Goal: Task Accomplishment & Management: Use online tool/utility

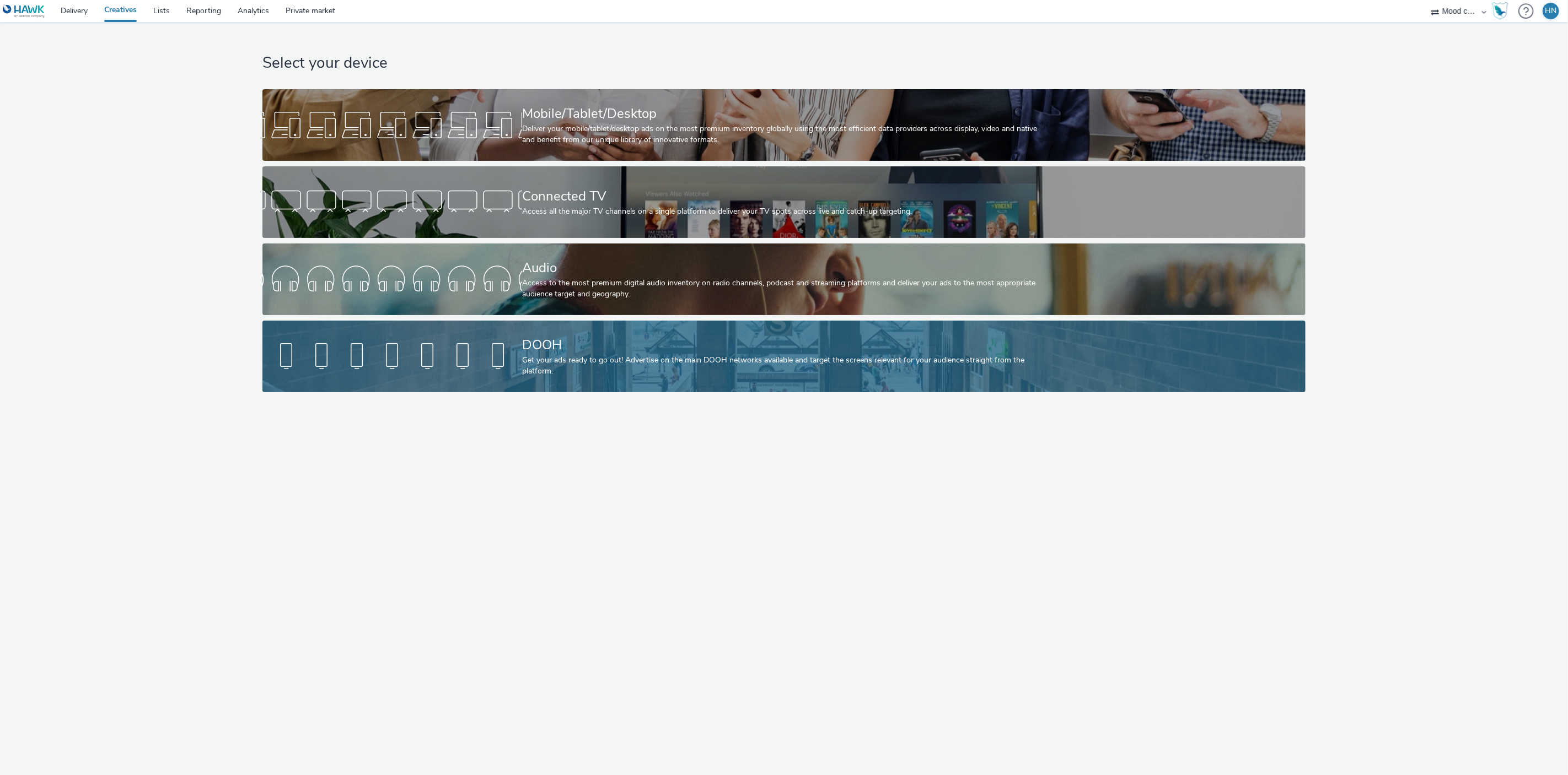
click at [540, 336] on div "DOOH" at bounding box center [782, 346] width 519 height 19
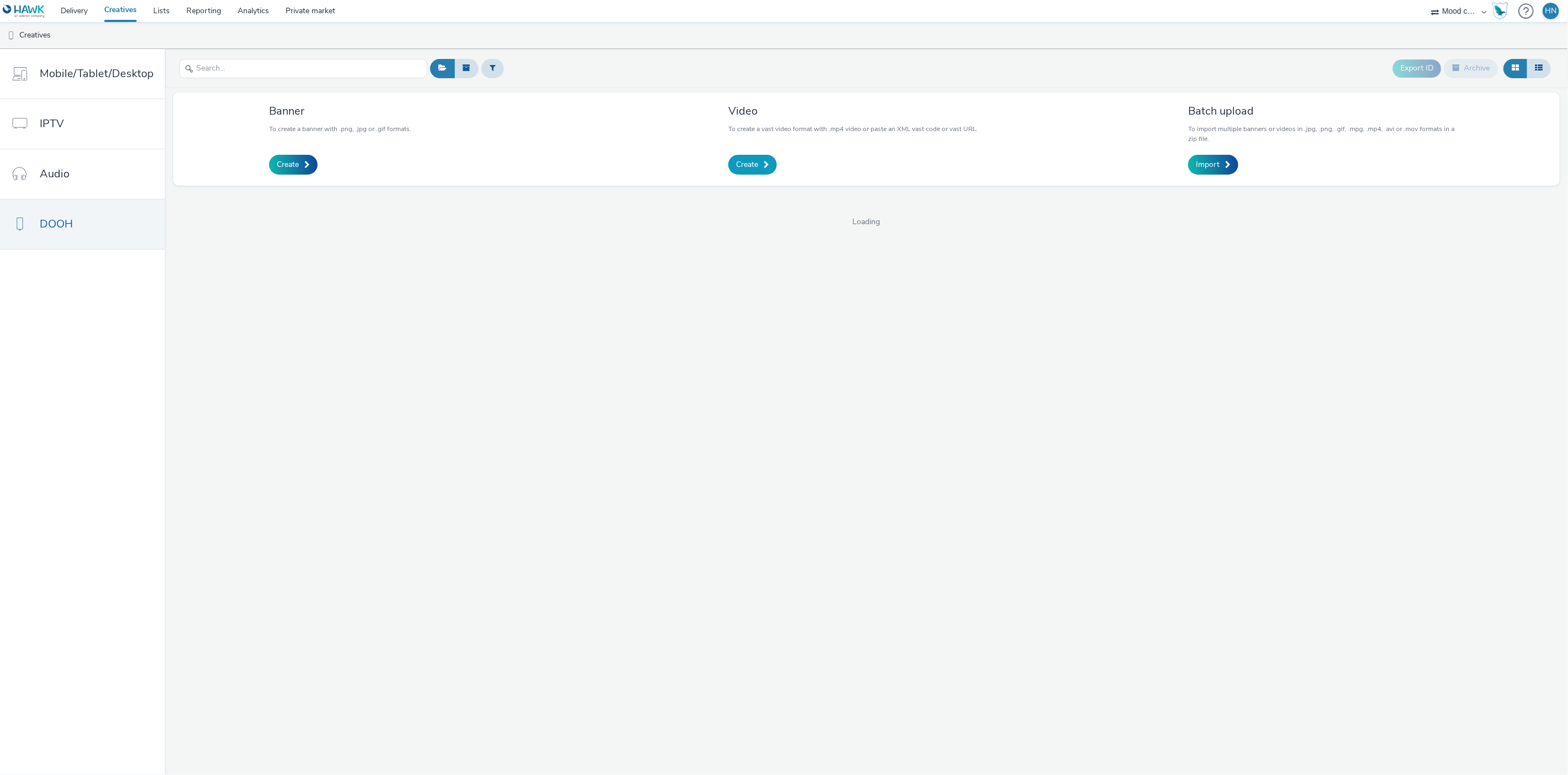
click at [749, 164] on span "Create" at bounding box center [747, 165] width 22 height 11
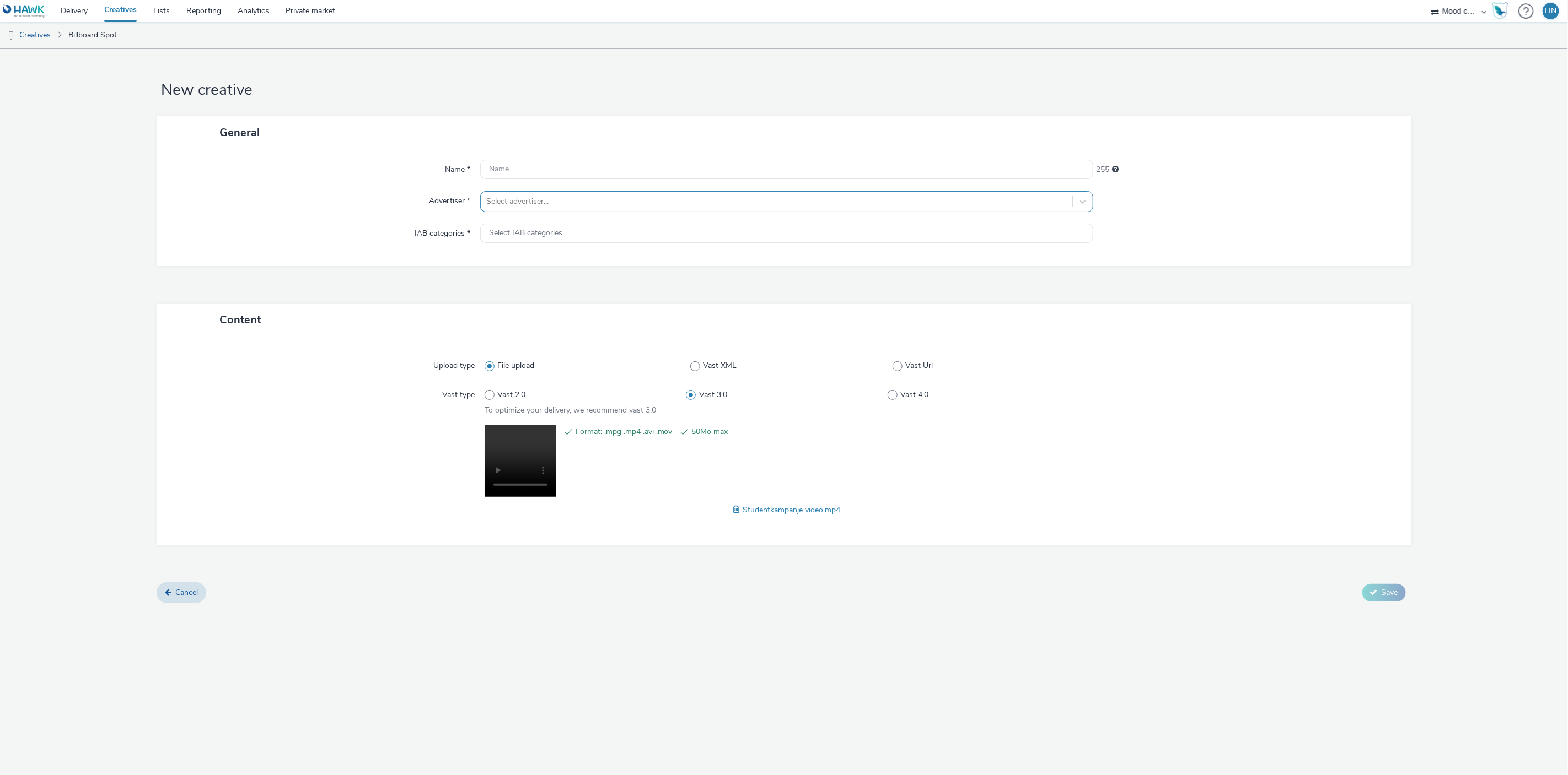
click at [545, 203] on div at bounding box center [777, 202] width 581 height 13
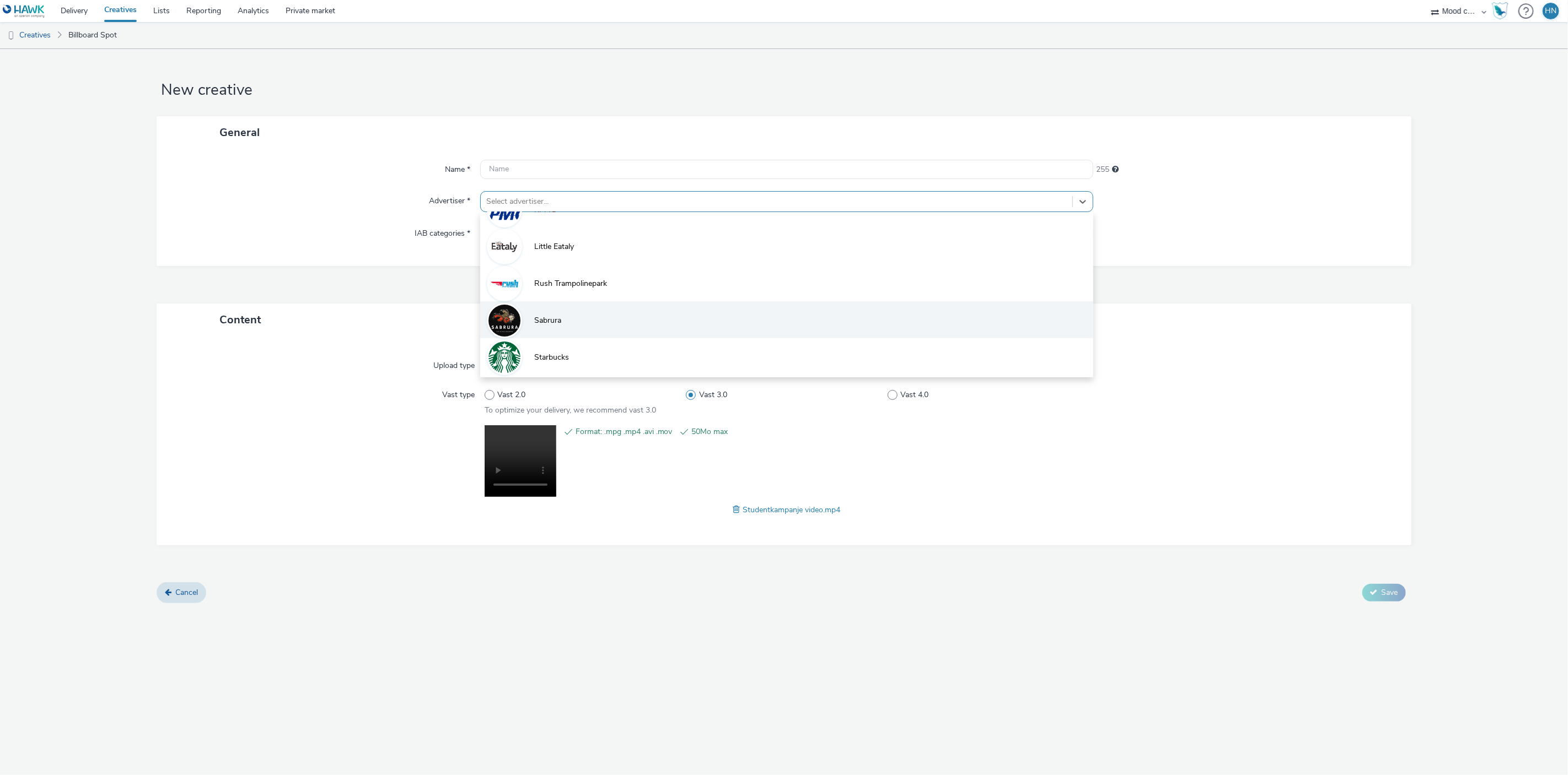
scroll to position [172, 0]
click at [553, 319] on span "Sabrura" at bounding box center [548, 321] width 27 height 11
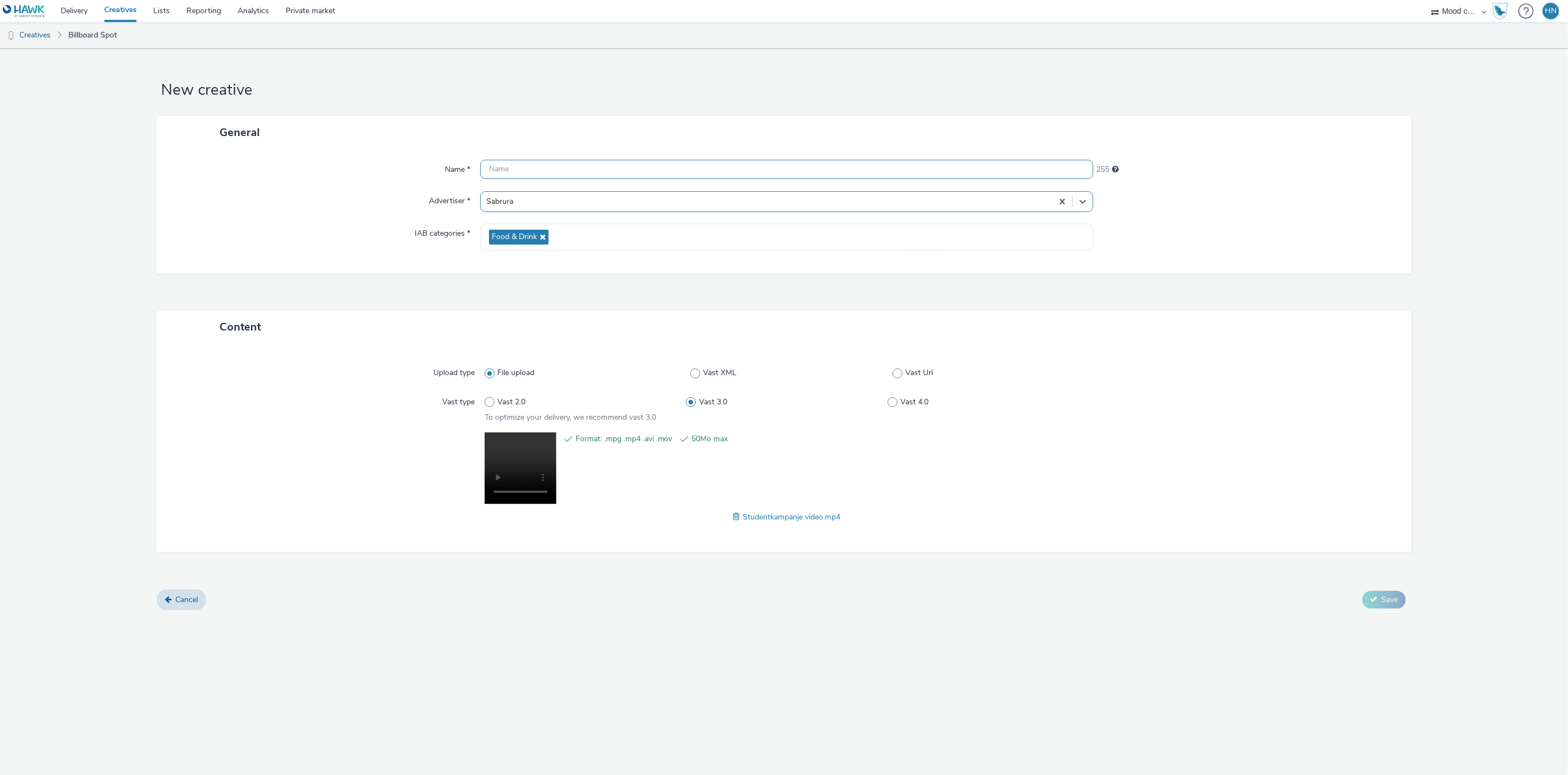
click at [529, 168] on input "text" at bounding box center [787, 170] width 614 height 19
type input "Sabrura_Studentkampanje"
click at [340, 240] on div "IAB categories *" at bounding box center [323, 237] width 312 height 27
click at [1388, 599] on span "Save" at bounding box center [1390, 599] width 16 height 10
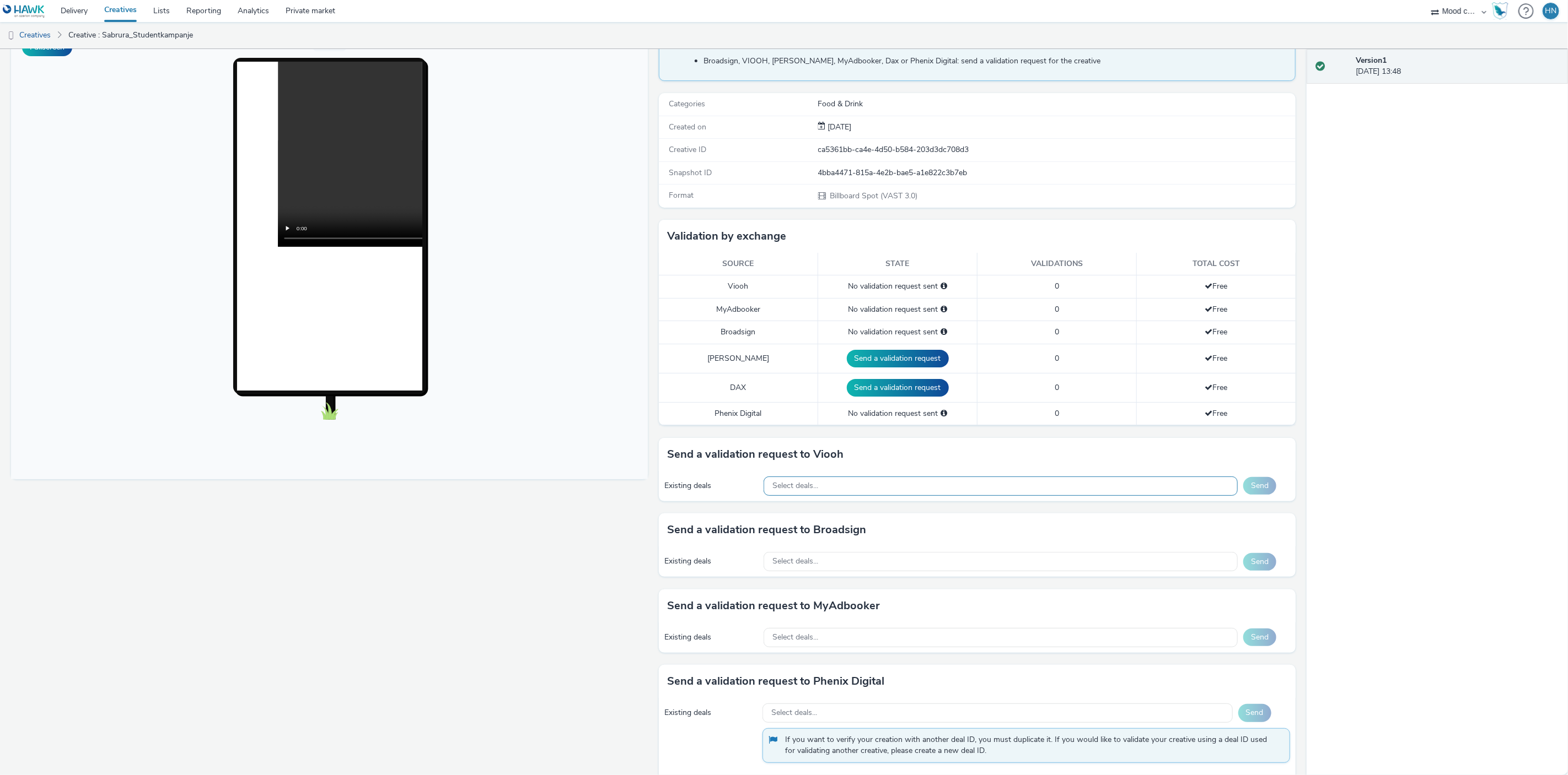
scroll to position [106, 0]
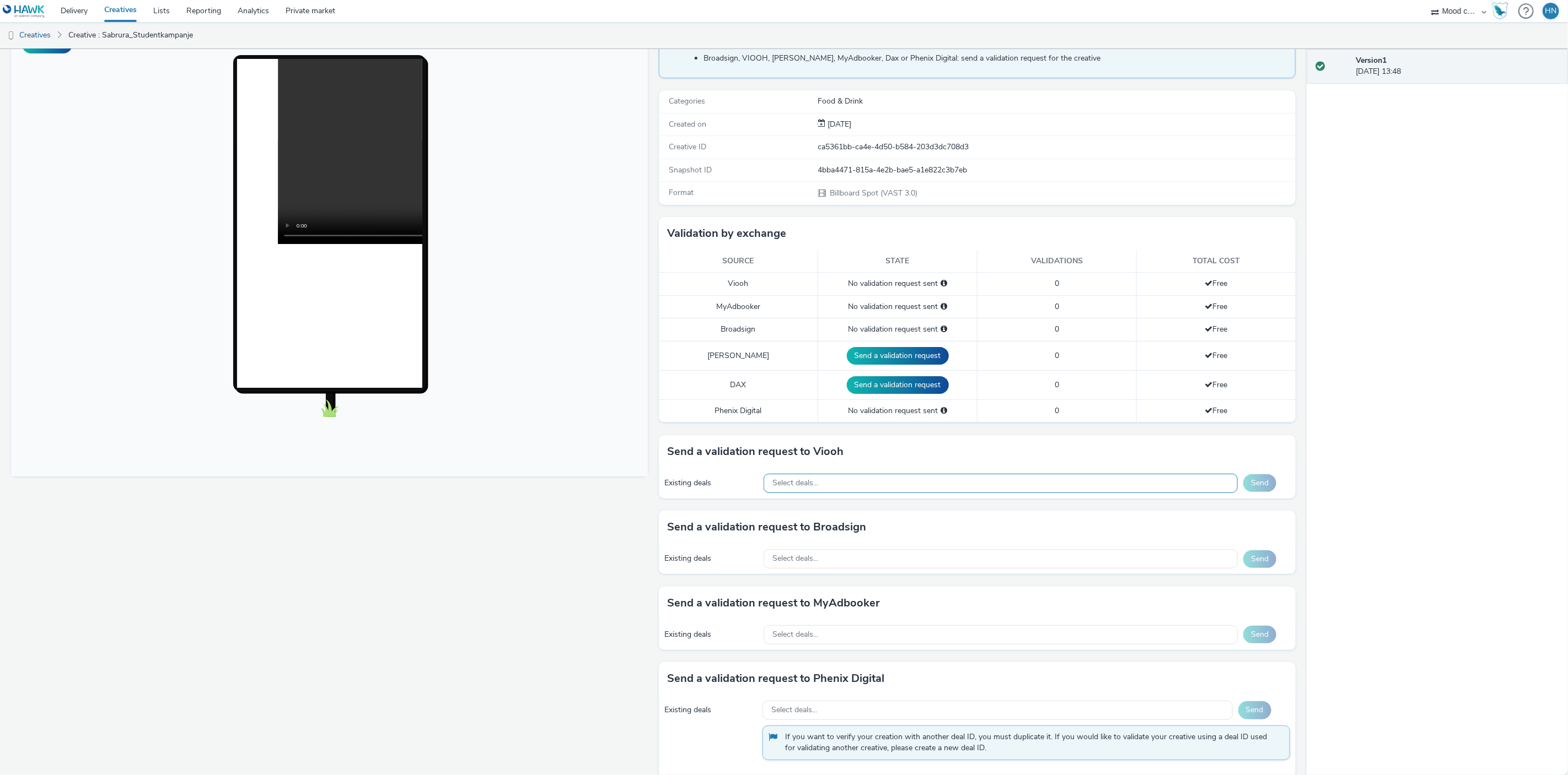
click at [859, 482] on div "Select deals..." at bounding box center [1000, 484] width 474 height 19
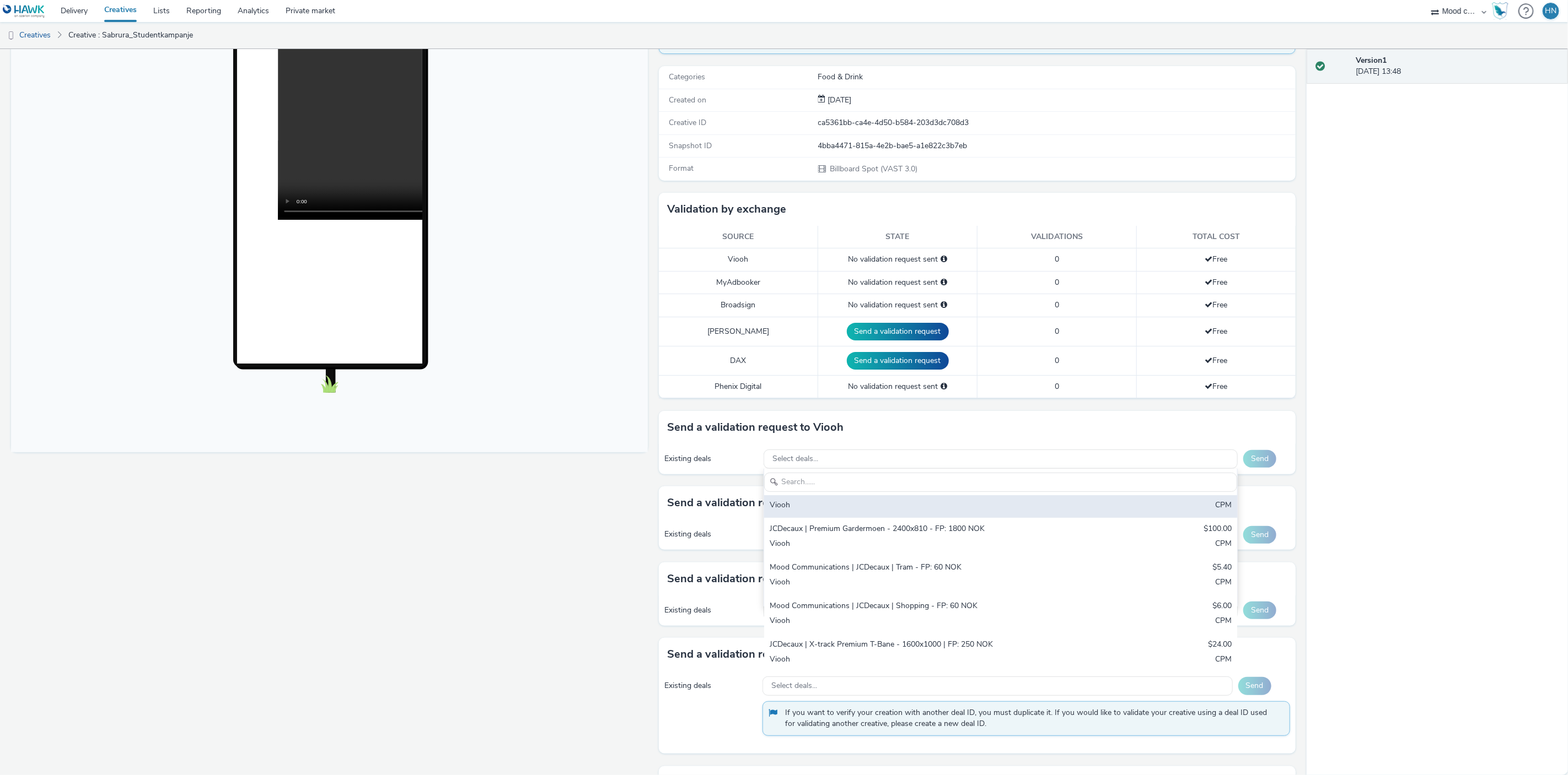
scroll to position [131, 0]
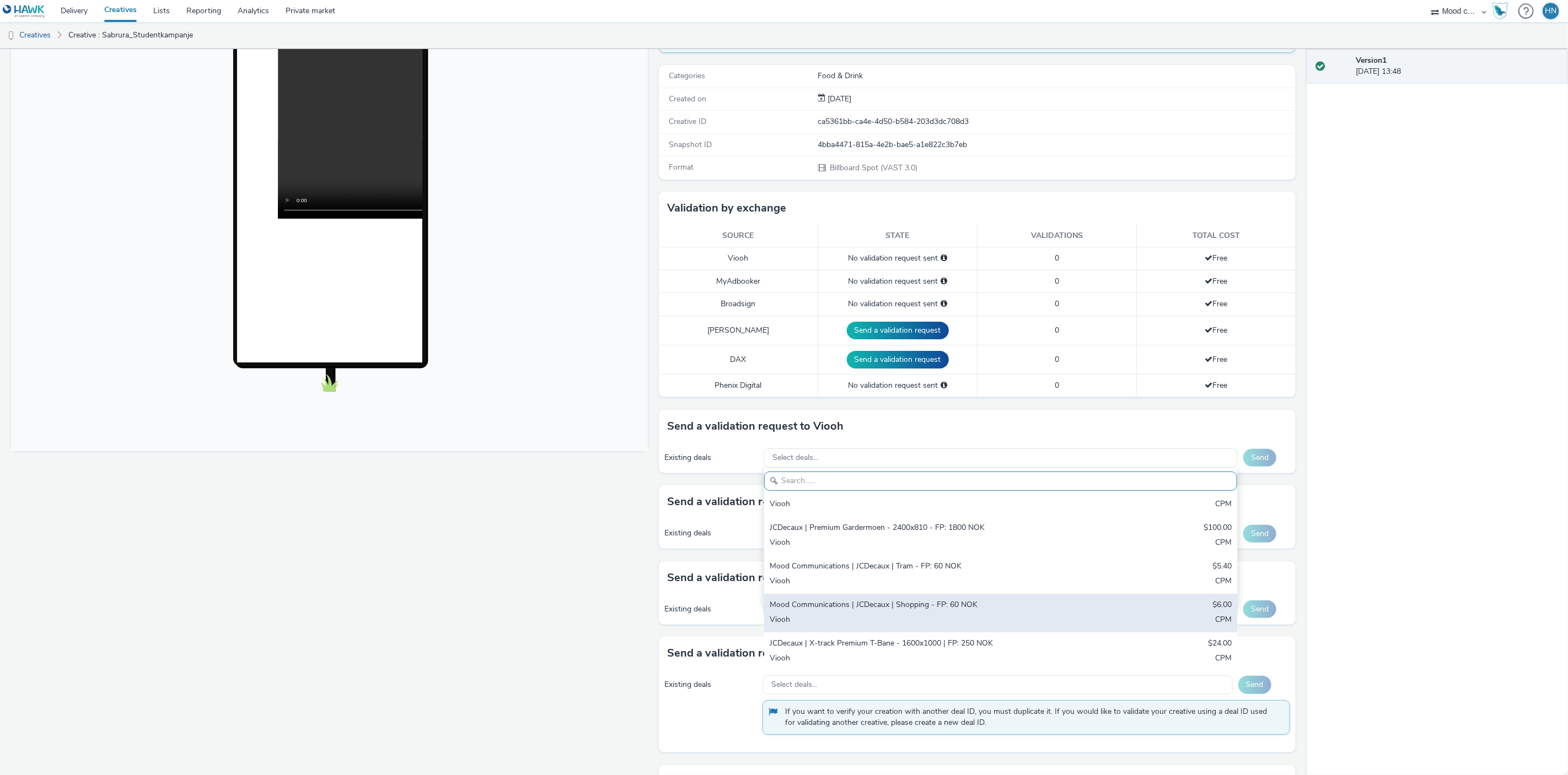
click at [907, 606] on div "Mood Communications | JCDecaux | Shopping - FP: 60 NOK" at bounding box center [922, 605] width 306 height 13
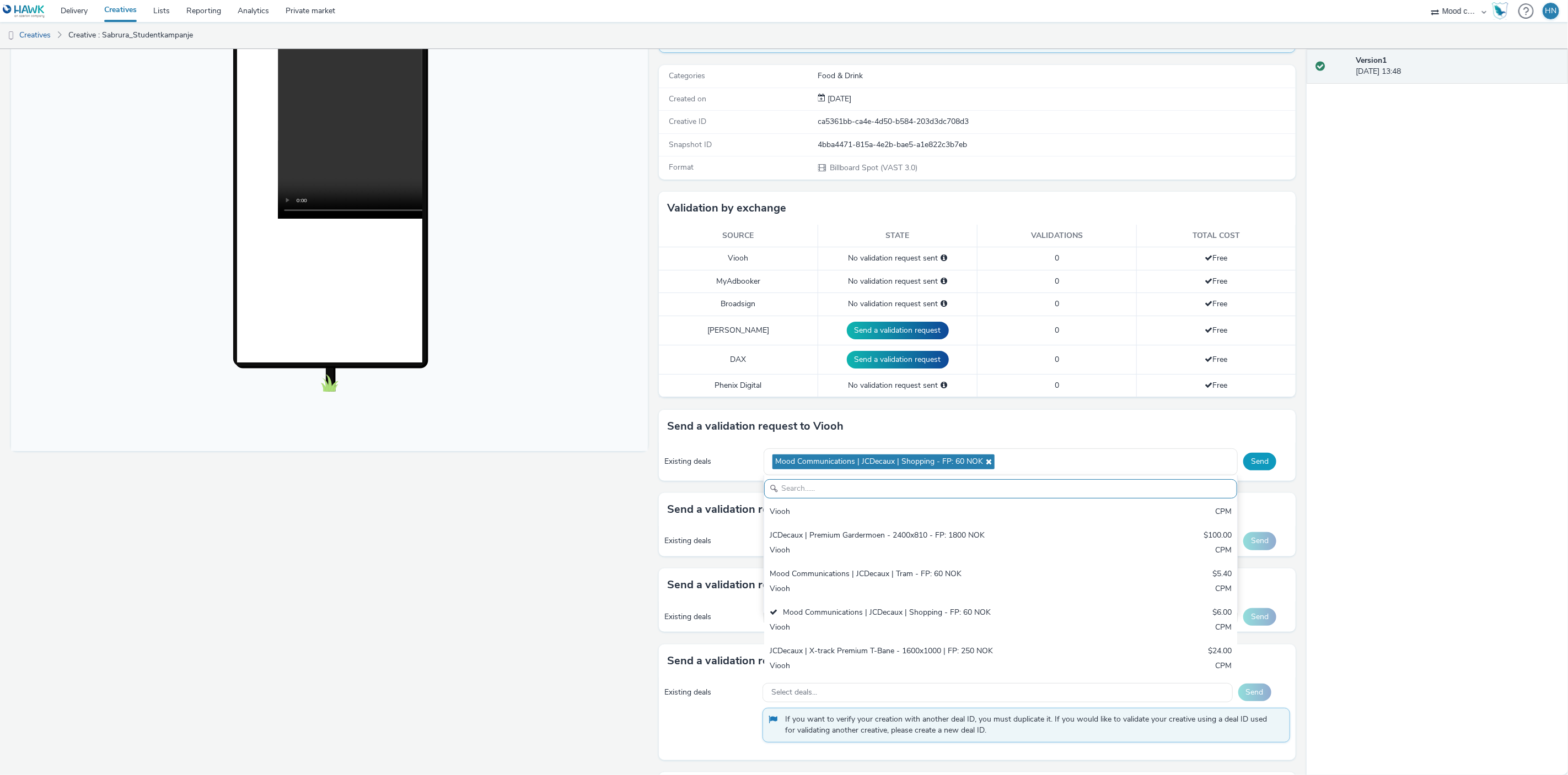
click at [1261, 459] on button "Send" at bounding box center [1260, 462] width 33 height 18
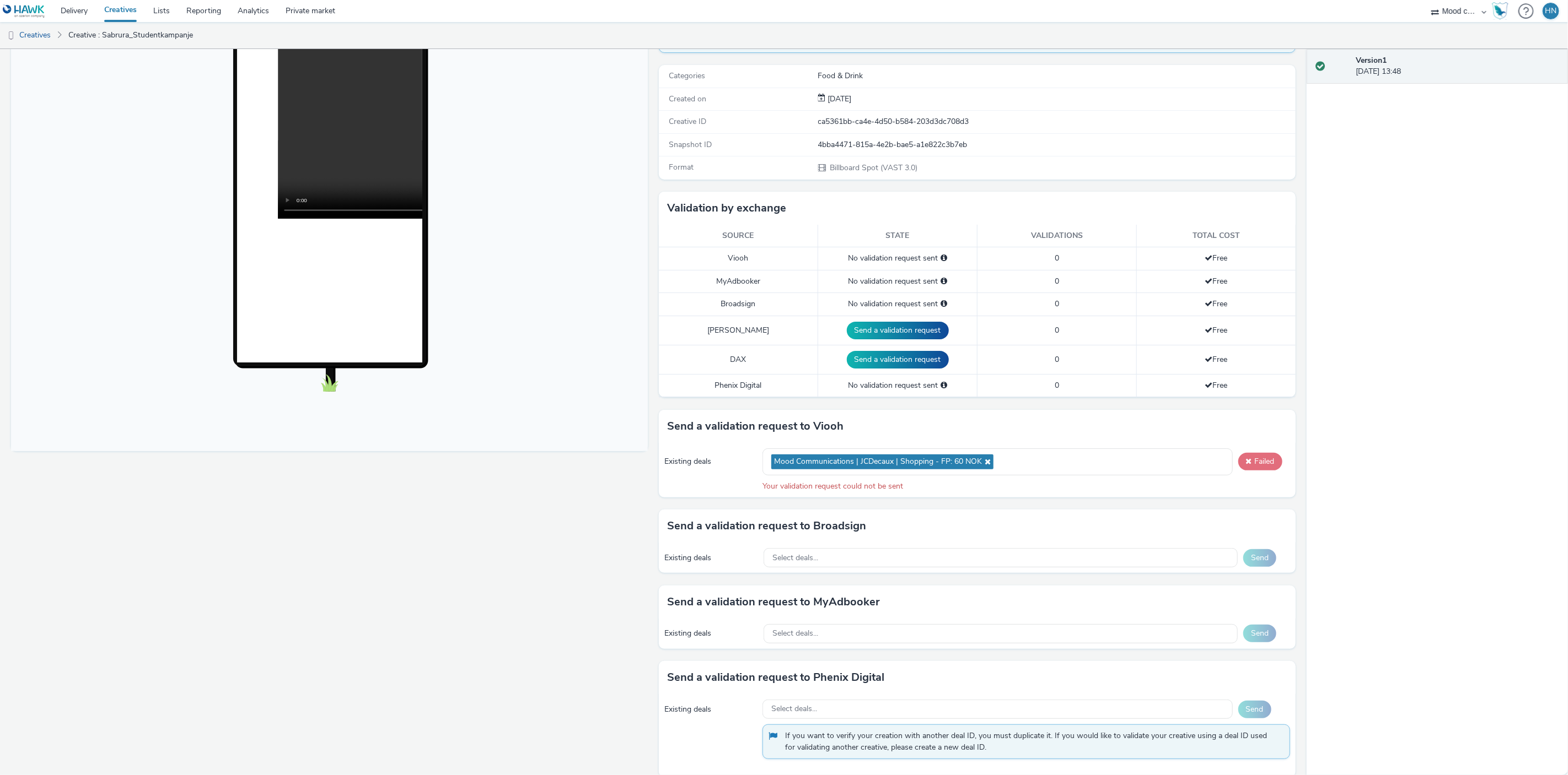
click at [1249, 457] on span at bounding box center [1249, 461] width 6 height 8
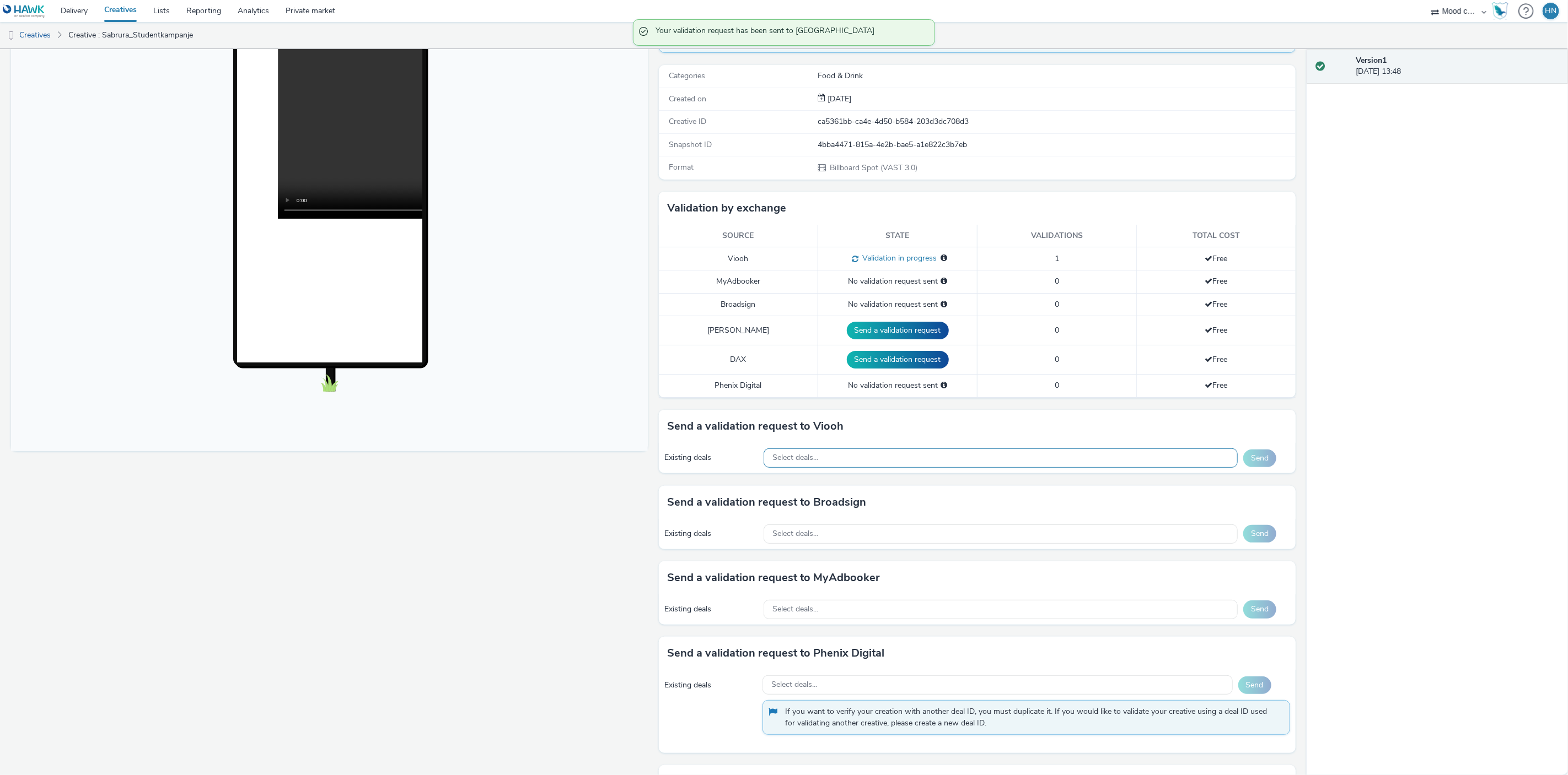
click at [851, 453] on div "Select deals..." at bounding box center [1000, 458] width 474 height 19
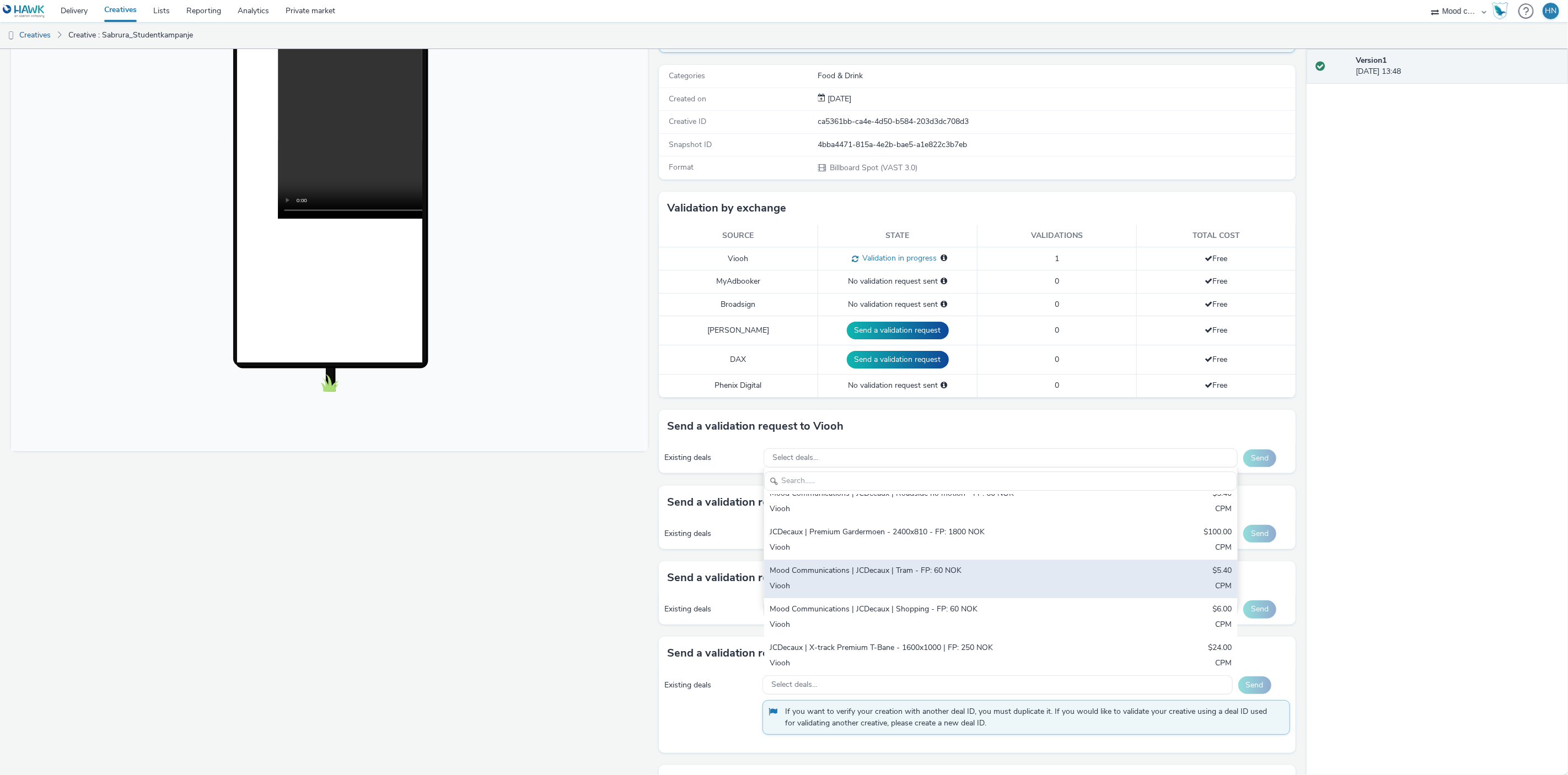
scroll to position [171, 0]
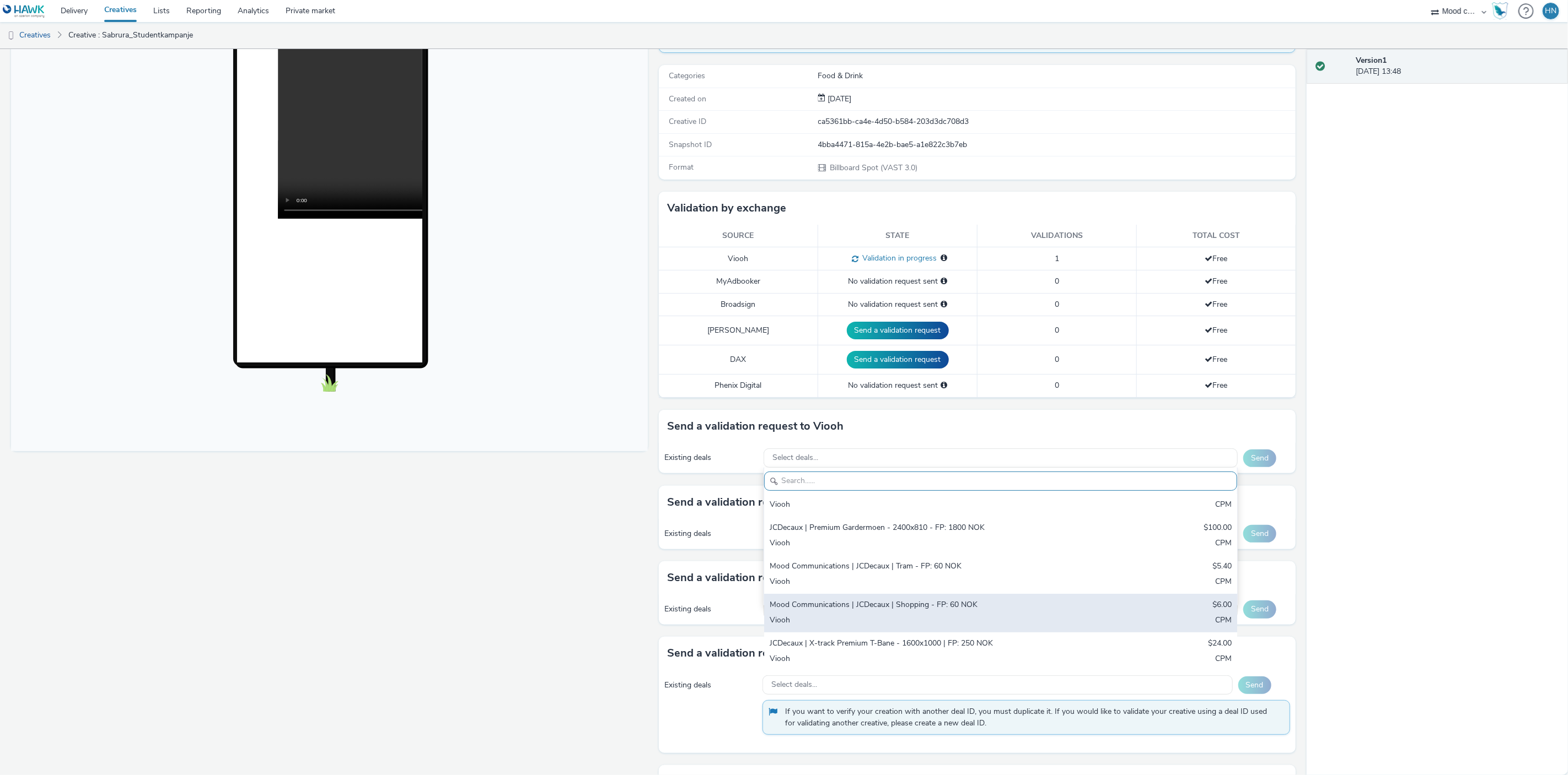
click at [853, 604] on div "Mood Communications | JCDecaux | Shopping - FP: 60 NOK" at bounding box center [922, 605] width 306 height 13
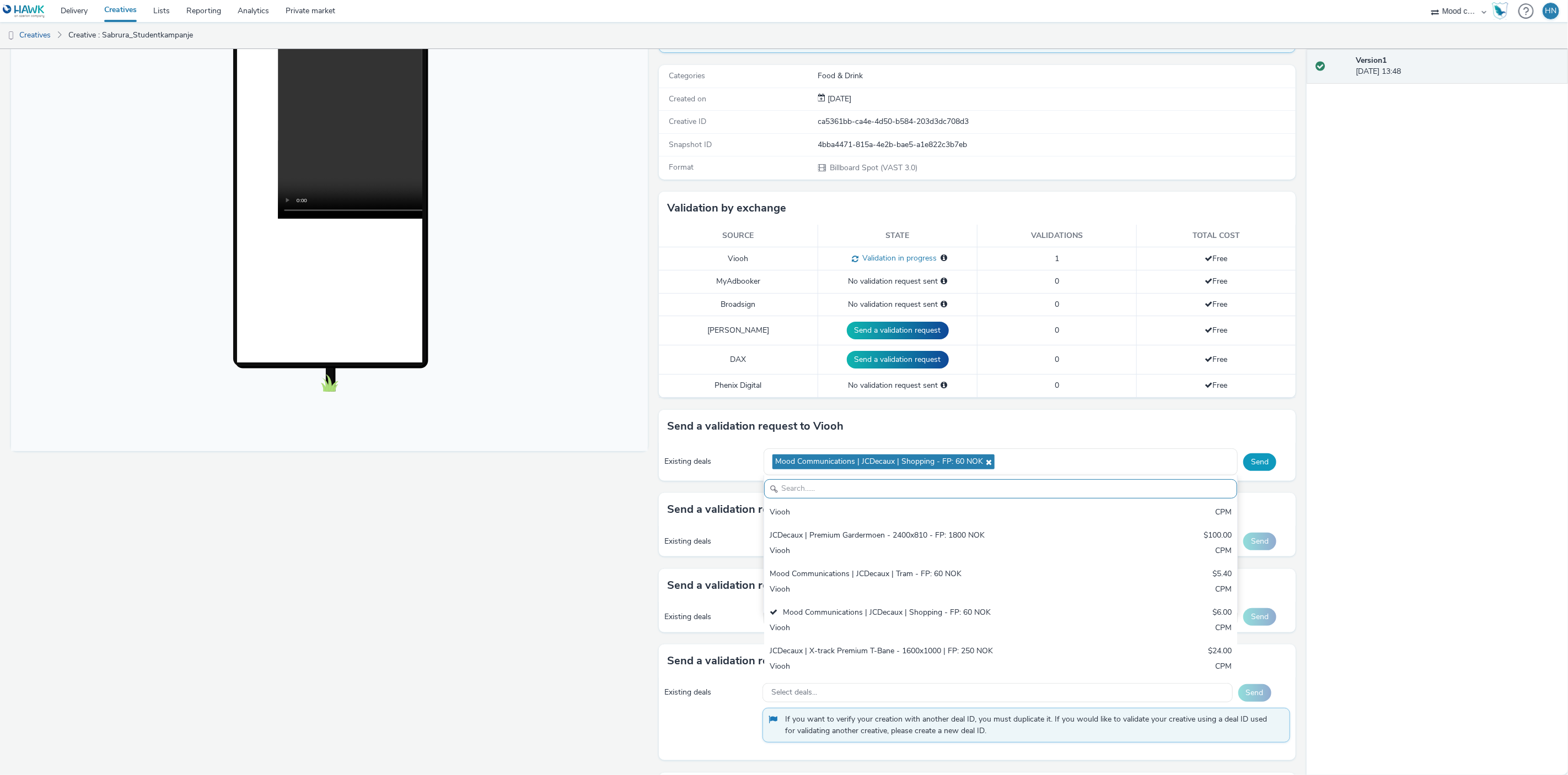
click at [617, 537] on div "Fullscreen" at bounding box center [332, 468] width 642 height 938
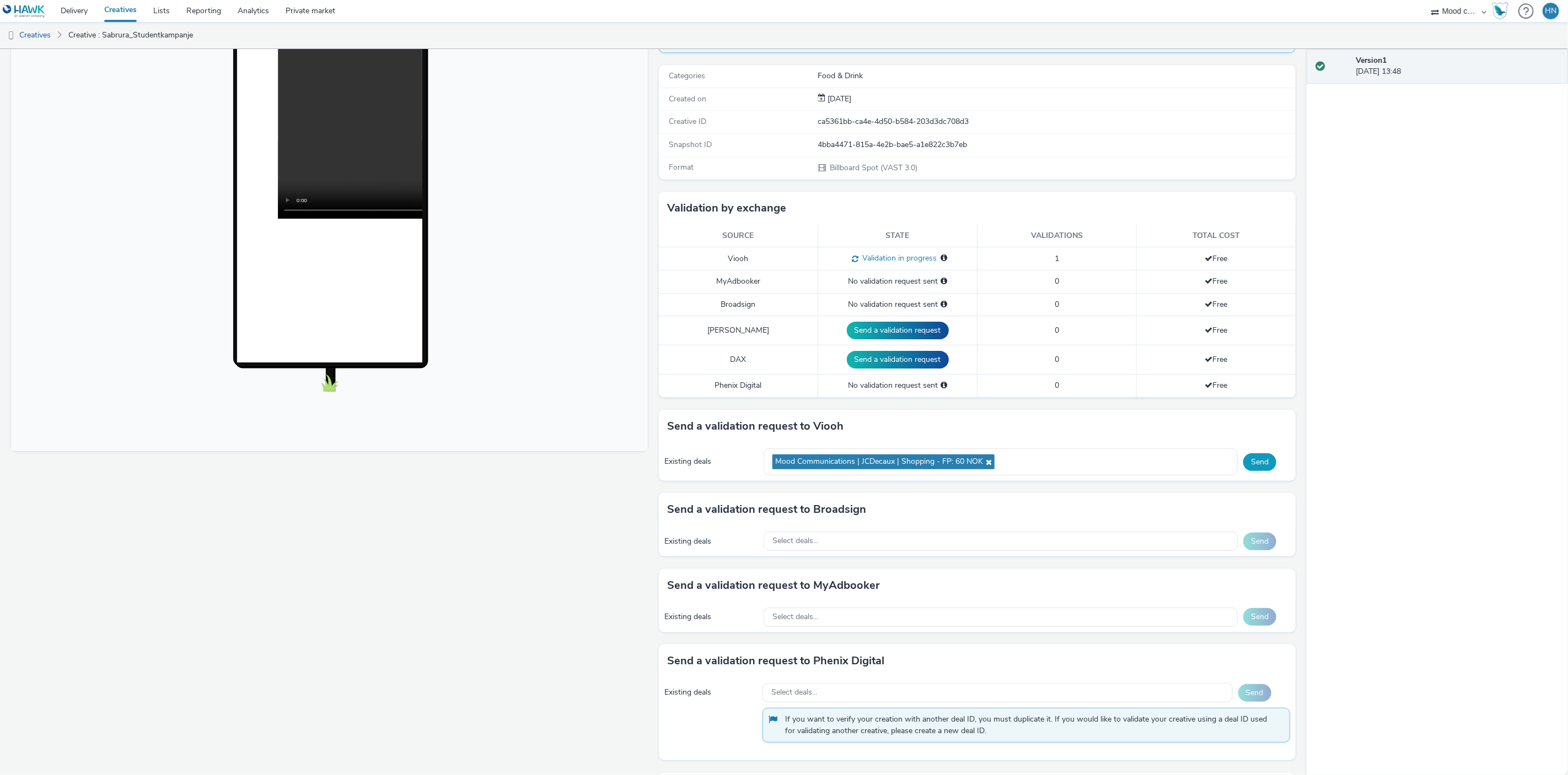
click at [1261, 459] on button "Send" at bounding box center [1260, 462] width 33 height 18
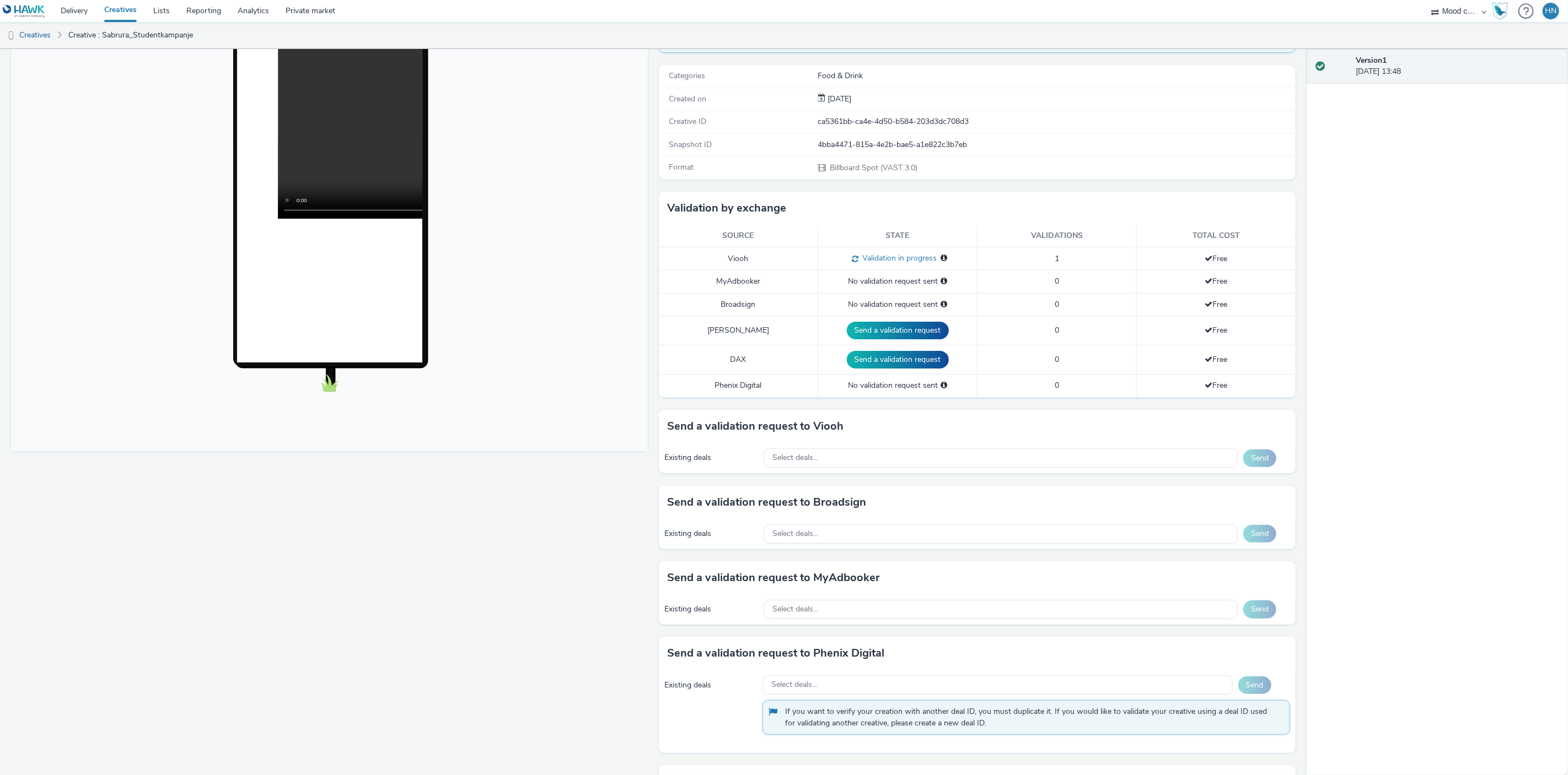
scroll to position [0, 0]
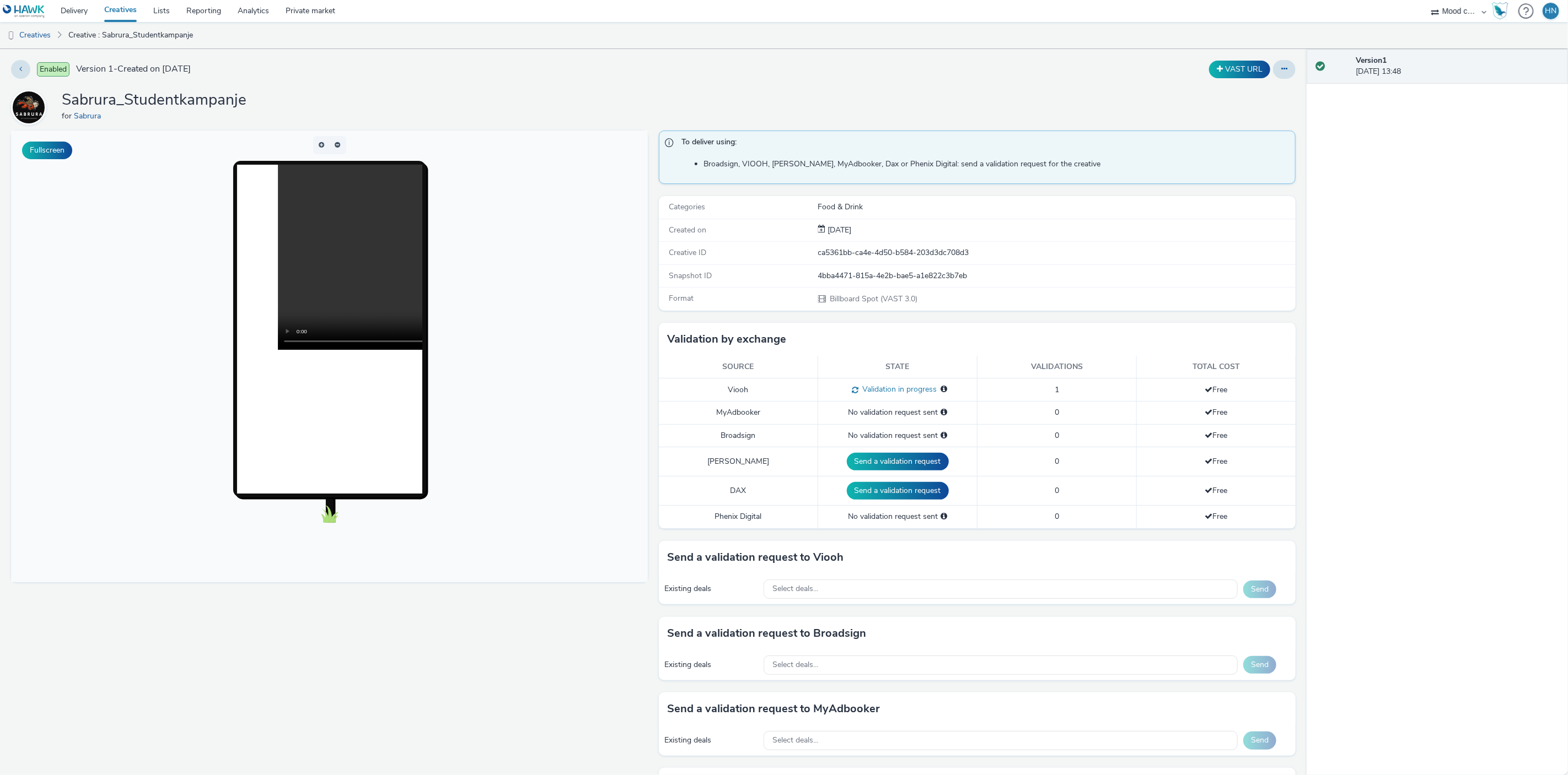
click at [121, 11] on link "Creatives" at bounding box center [121, 11] width 49 height 22
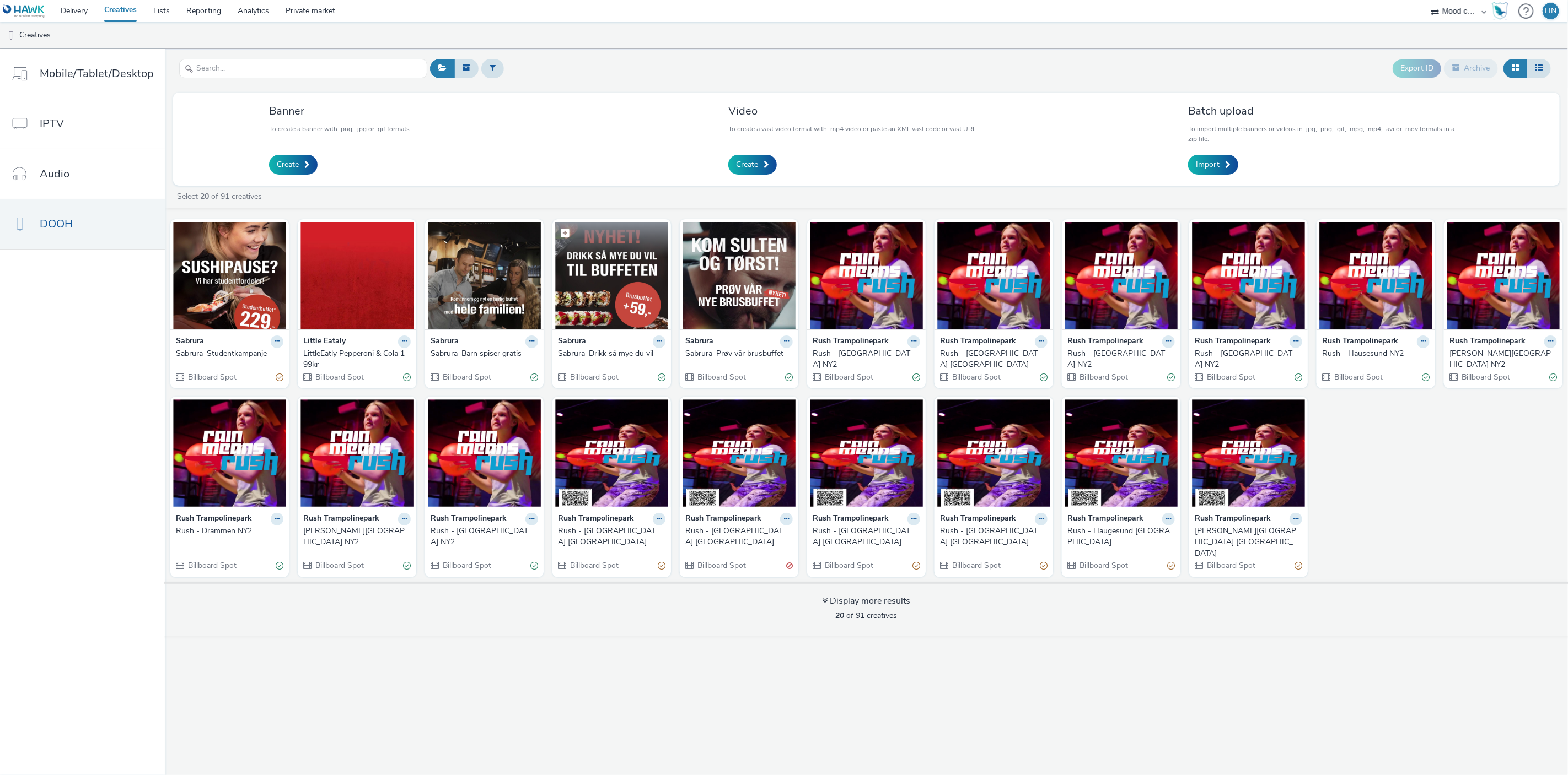
click at [617, 254] on figcaption at bounding box center [612, 240] width 113 height 35
click at [214, 287] on img at bounding box center [229, 276] width 113 height 108
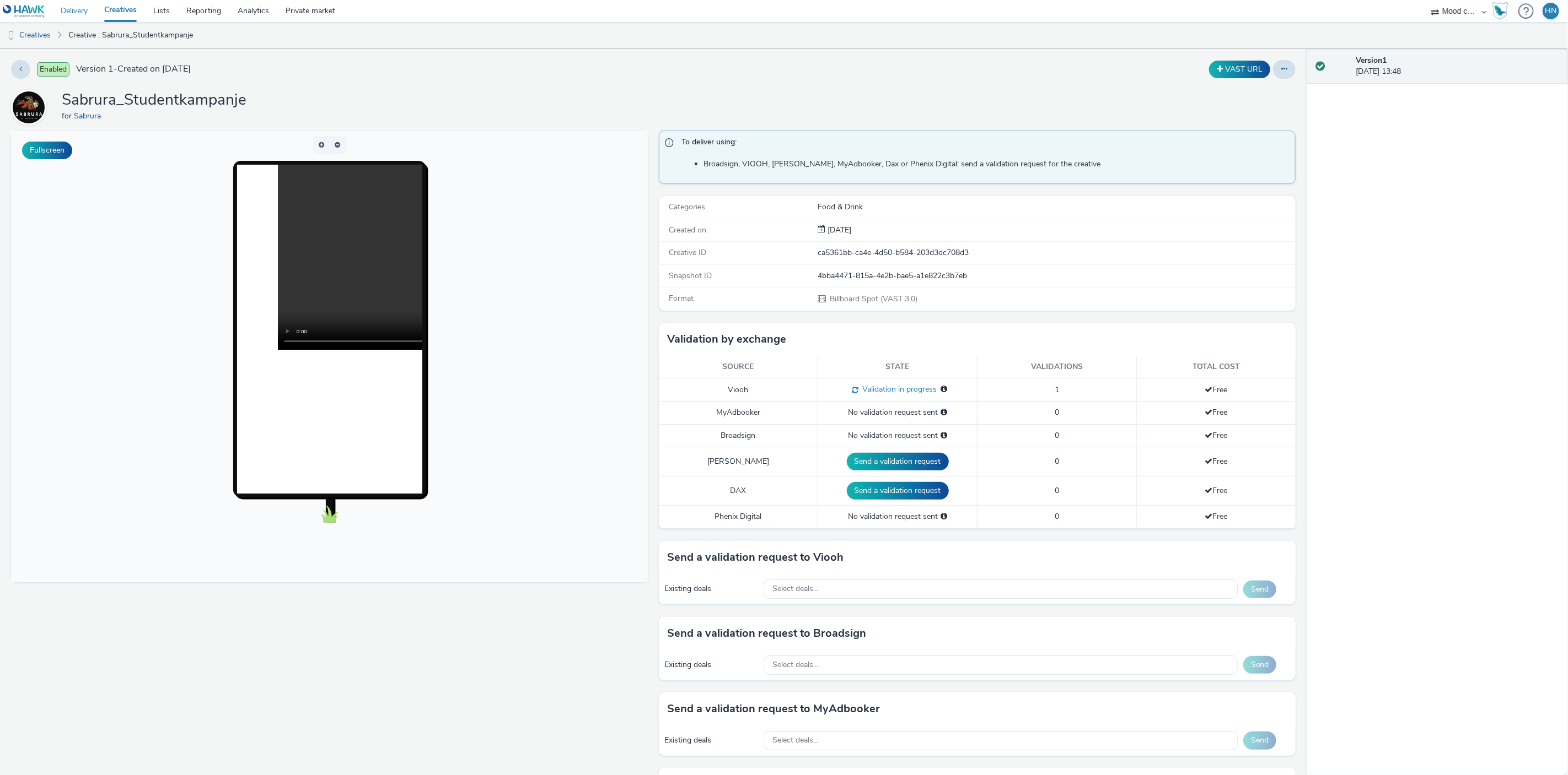
click at [79, 14] on link "Delivery" at bounding box center [74, 11] width 44 height 22
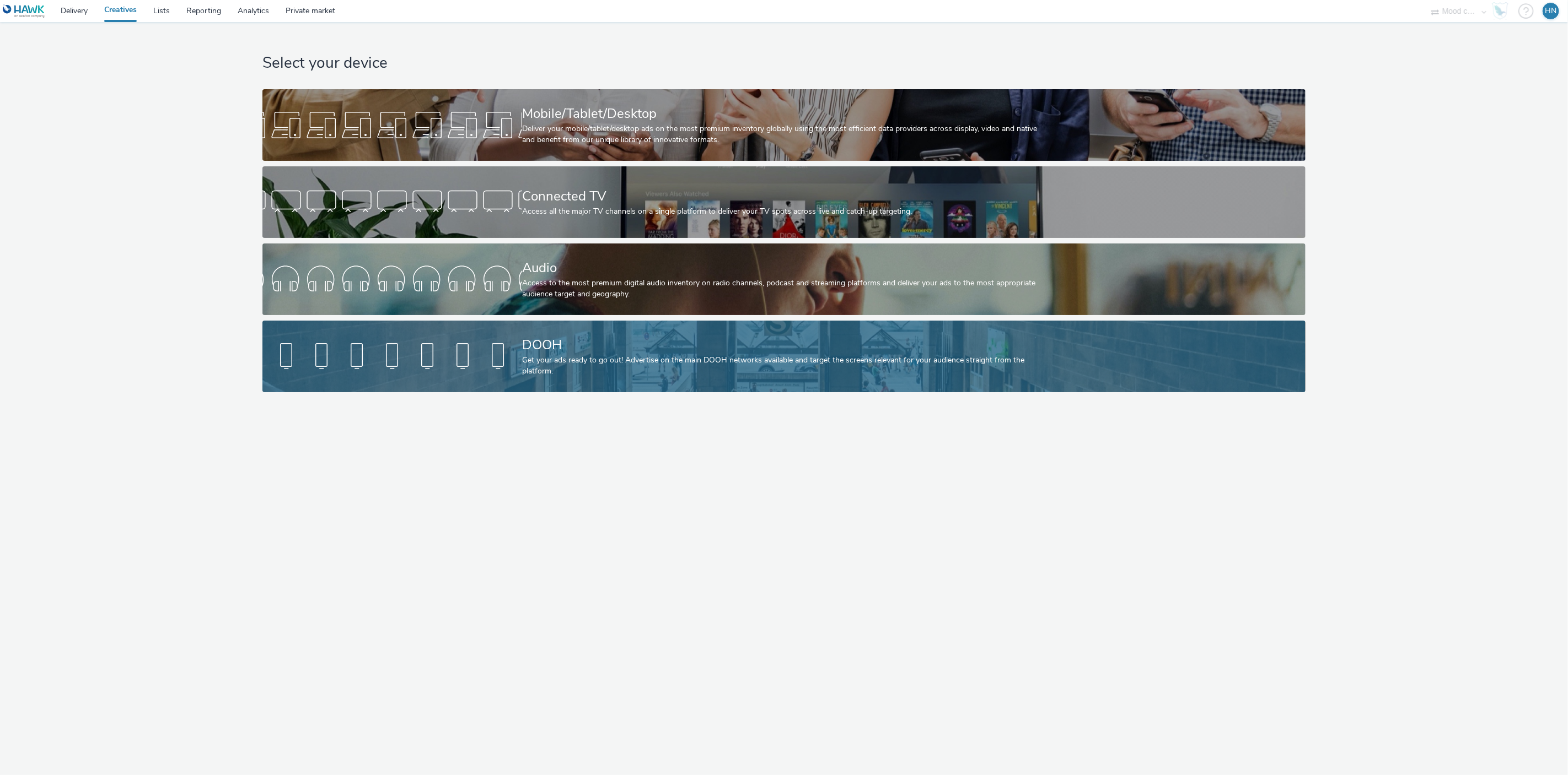
click at [607, 363] on div "Get your ads ready to go out! Advertise on the main DOOH networks available and…" at bounding box center [782, 366] width 519 height 23
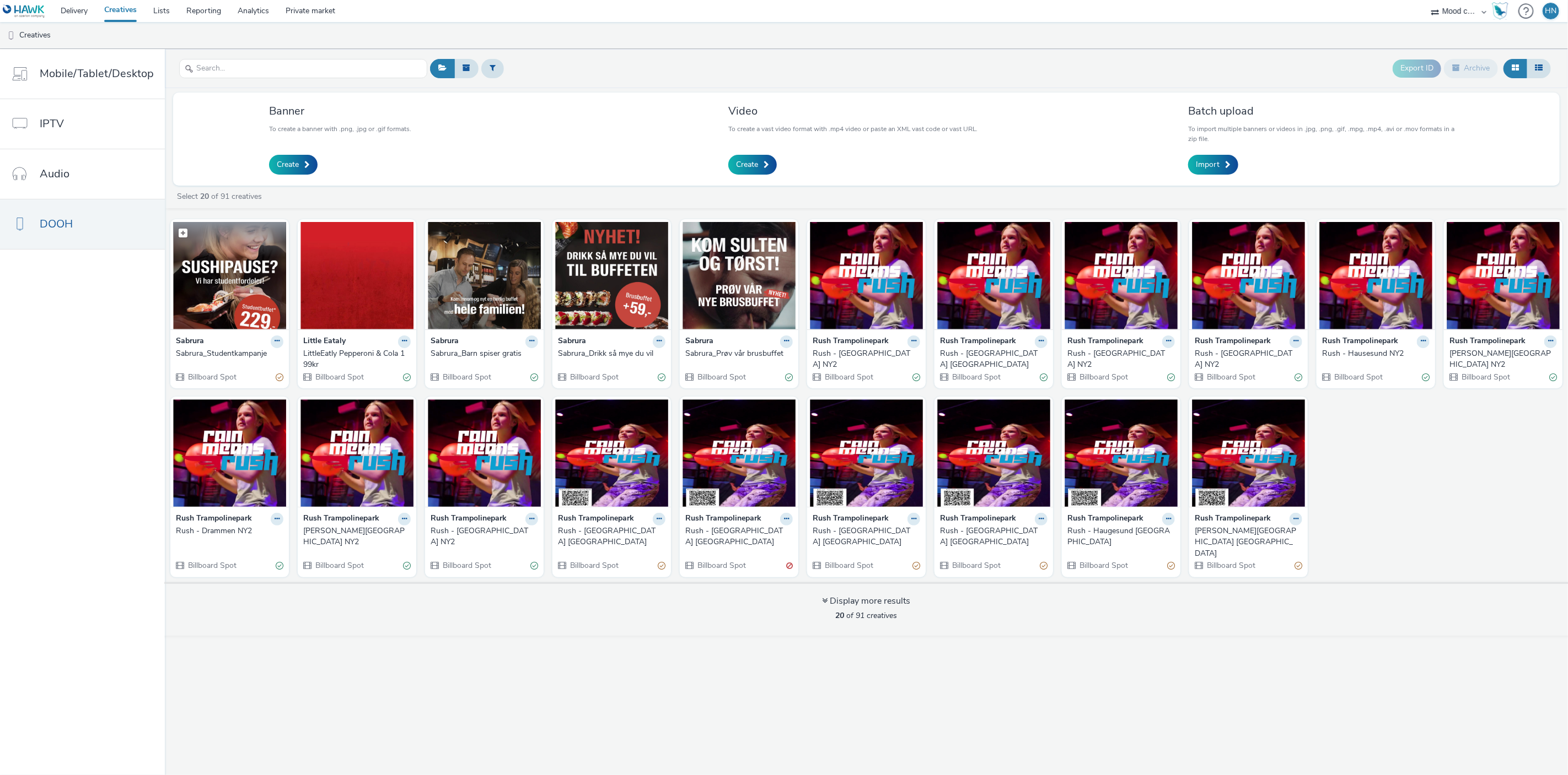
click at [224, 282] on img at bounding box center [229, 276] width 113 height 108
click at [276, 377] on div "Partially valid" at bounding box center [279, 377] width 8 height 12
click at [222, 288] on img at bounding box center [229, 276] width 113 height 108
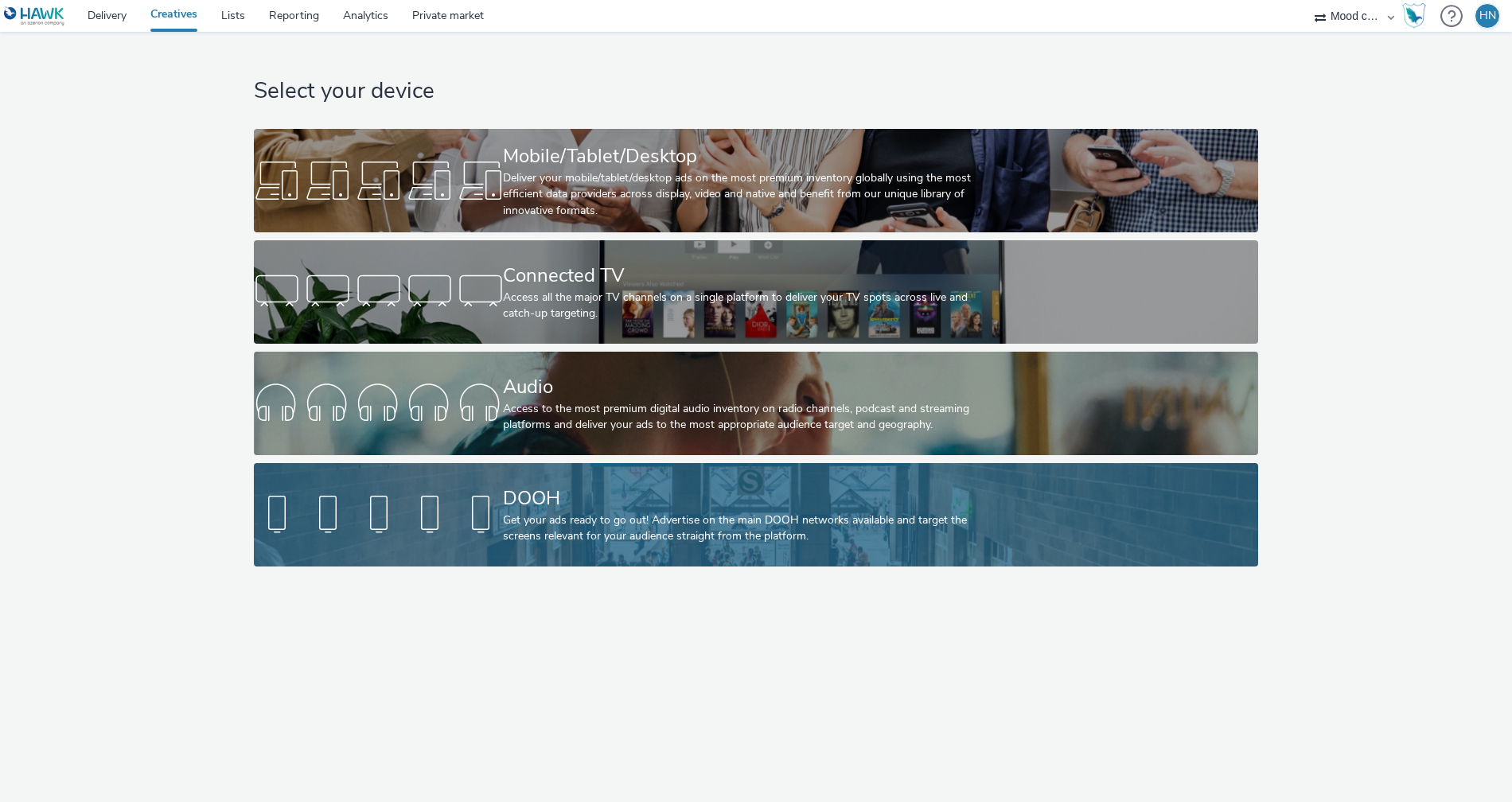
click at [545, 485] on div "DOOH" at bounding box center [752, 499] width 499 height 28
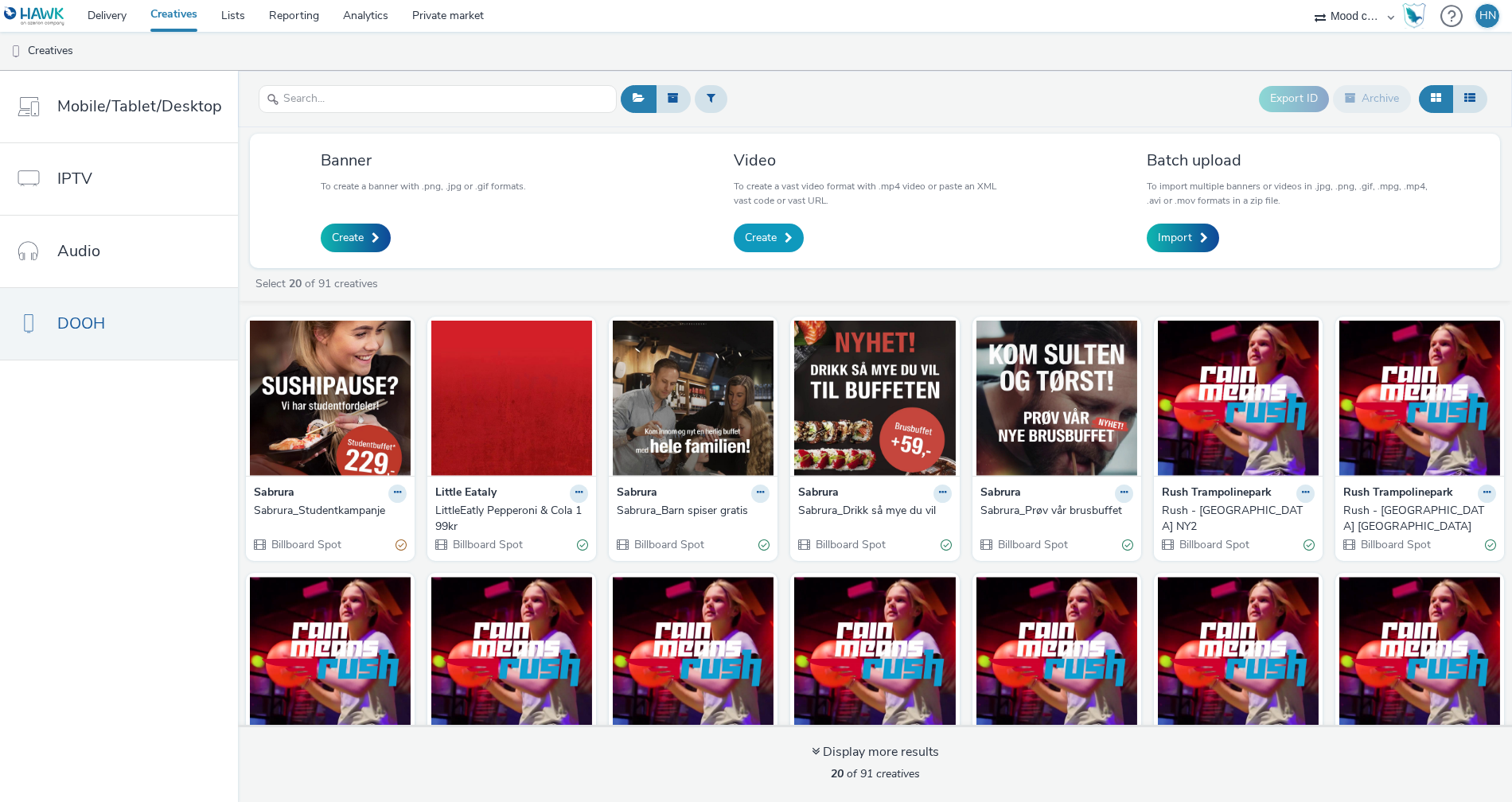
click at [766, 235] on span "Create" at bounding box center [761, 238] width 32 height 16
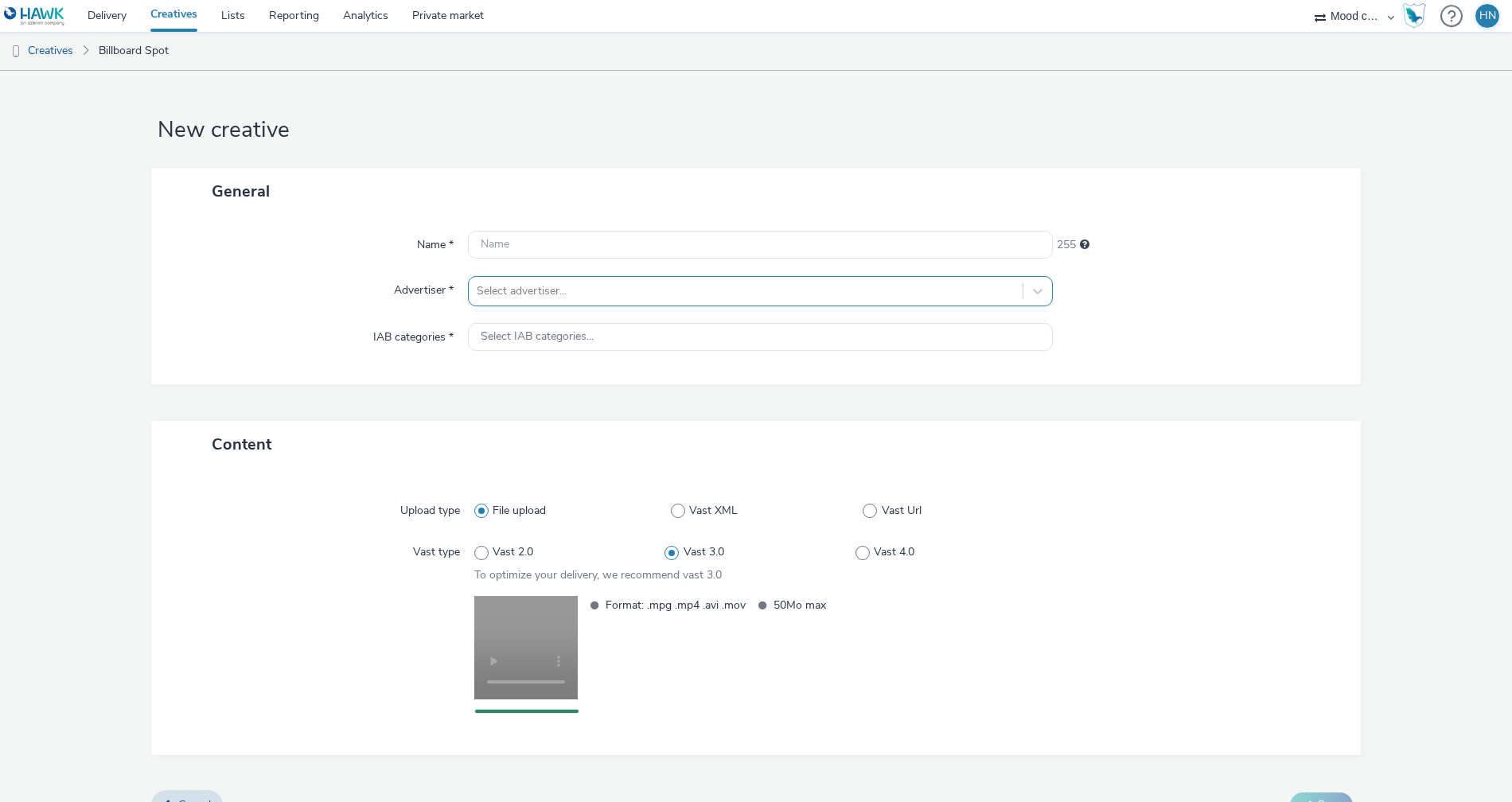
click at [575, 287] on div at bounding box center [746, 292] width 538 height 19
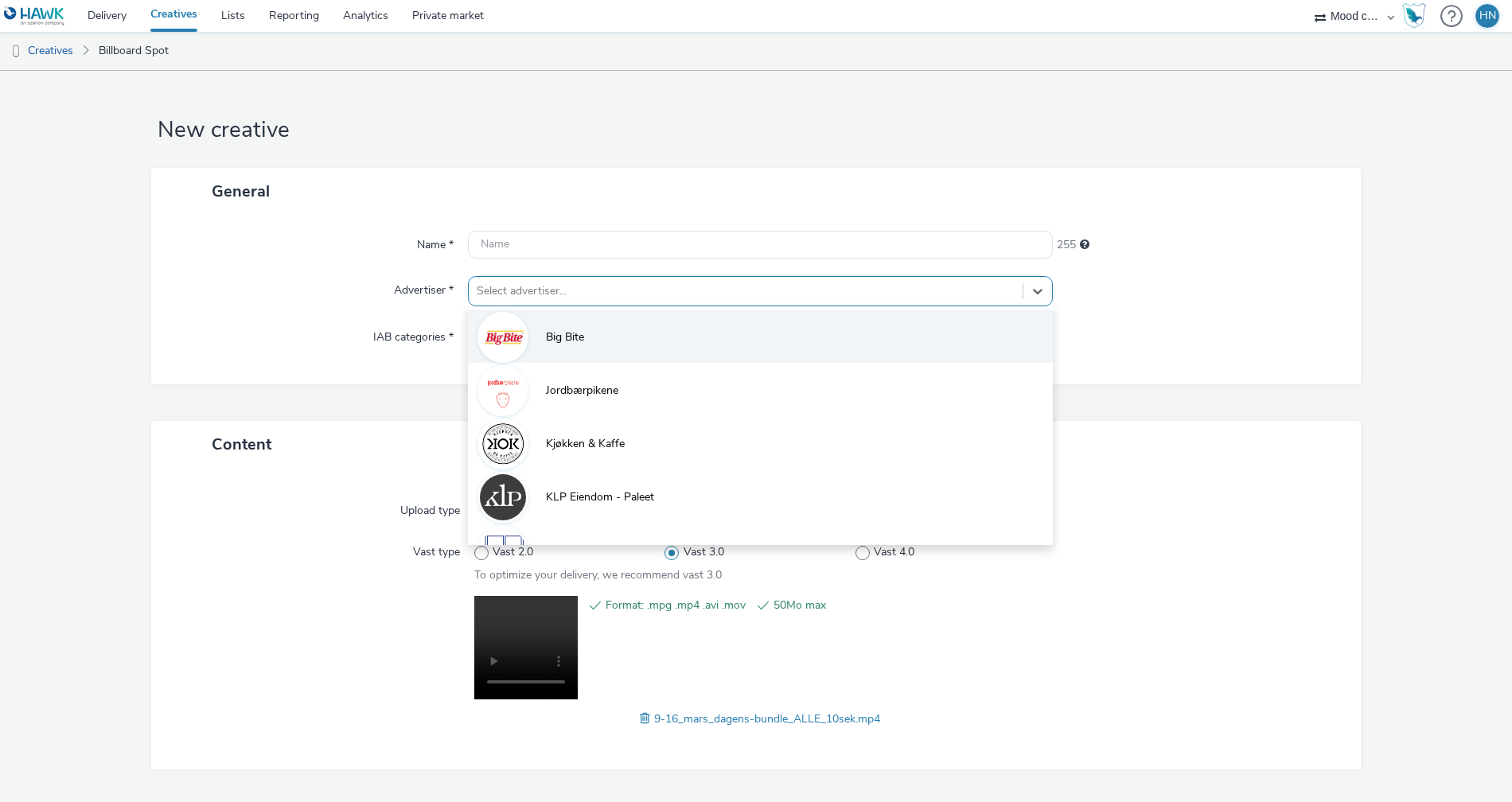
click at [580, 346] on li "Big Bite" at bounding box center [761, 336] width 585 height 54
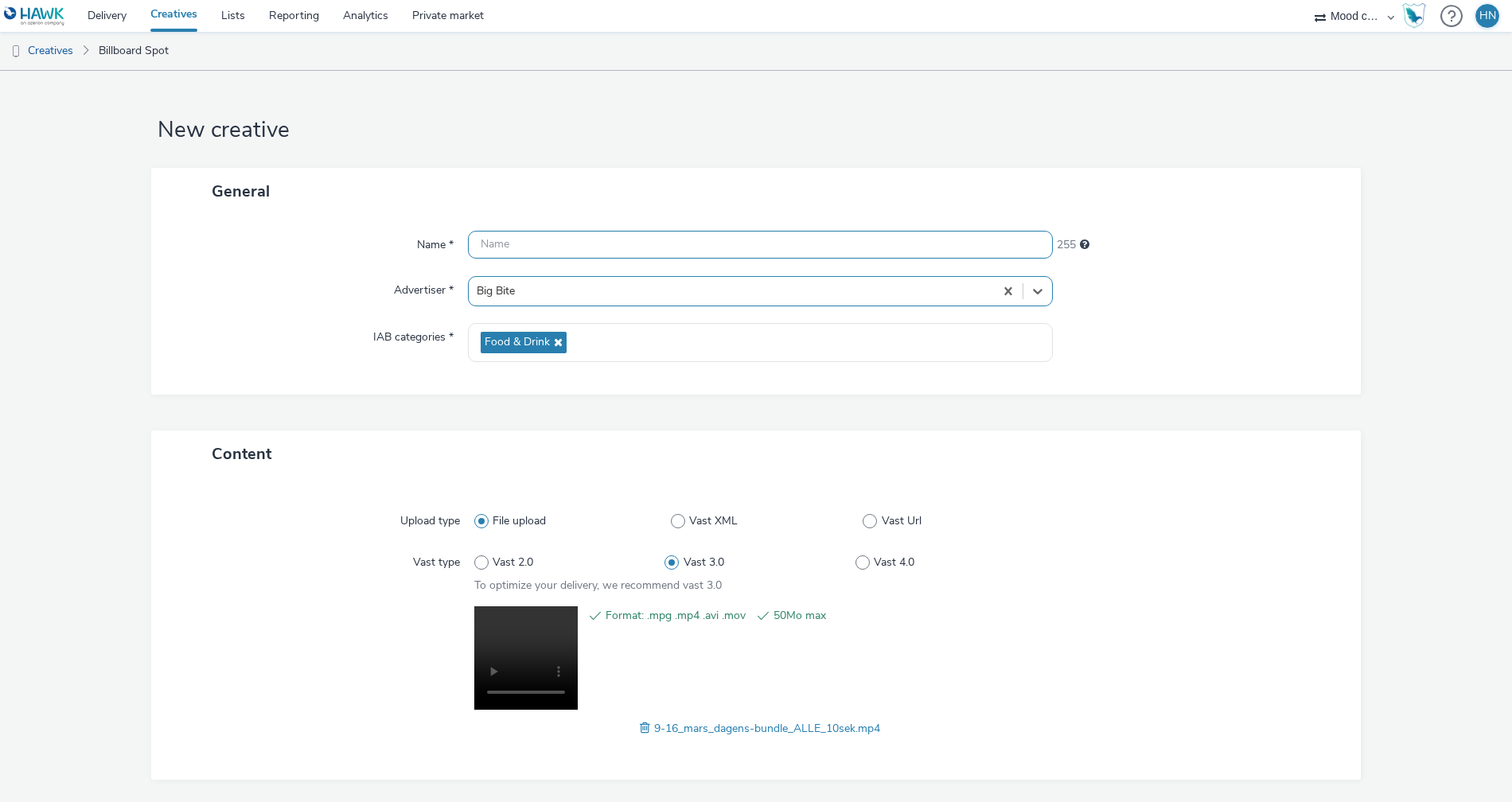
click at [561, 252] on input "text" at bounding box center [761, 245] width 585 height 28
type input "Dagens bundle_u34-36"
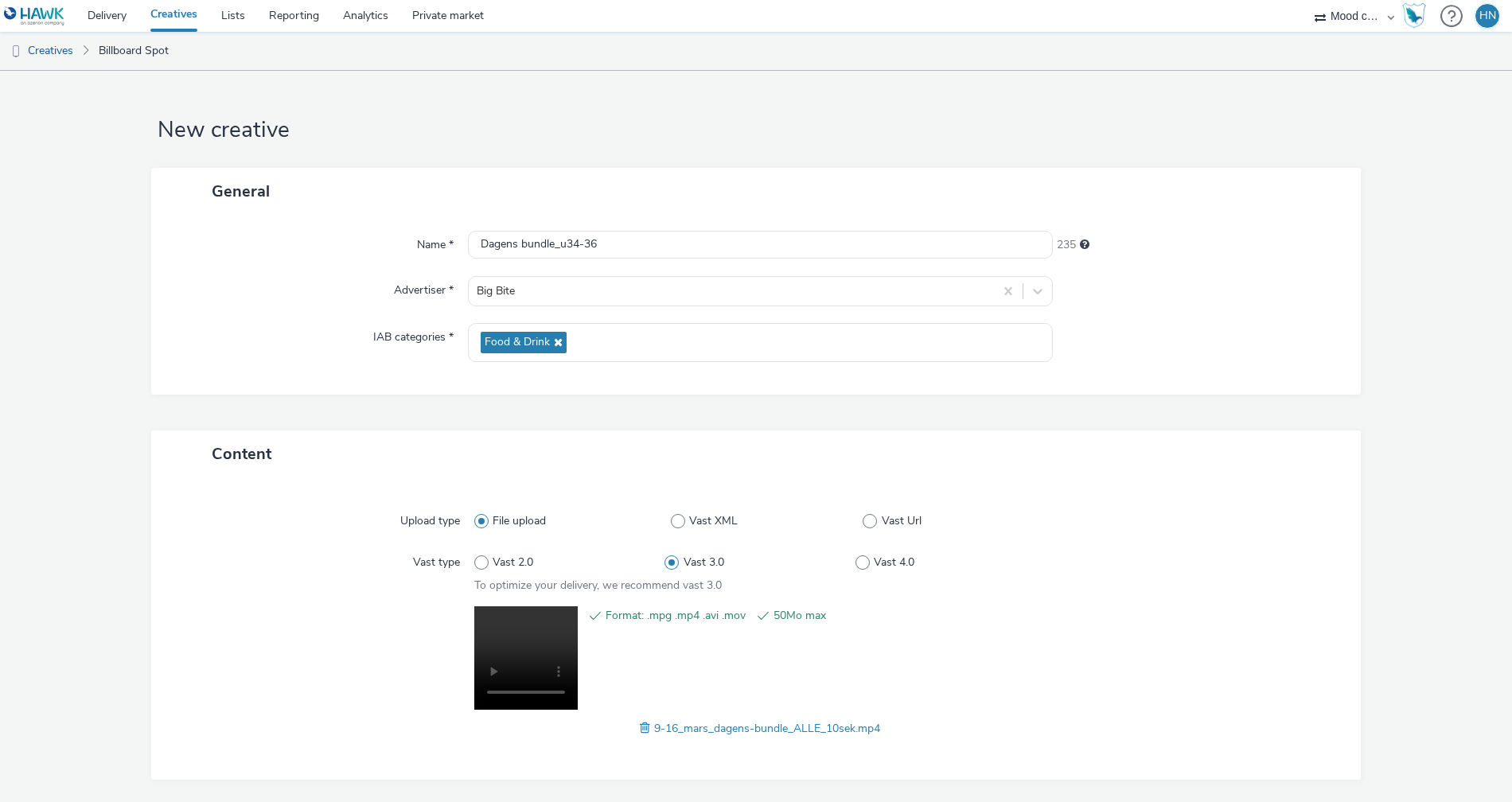
click at [1357, 520] on div "Upload type File upload Vast XML Vast Url Vast type Vast 2.0 Vast 3.0 Vast 4.0 …" at bounding box center [756, 628] width 1210 height 301
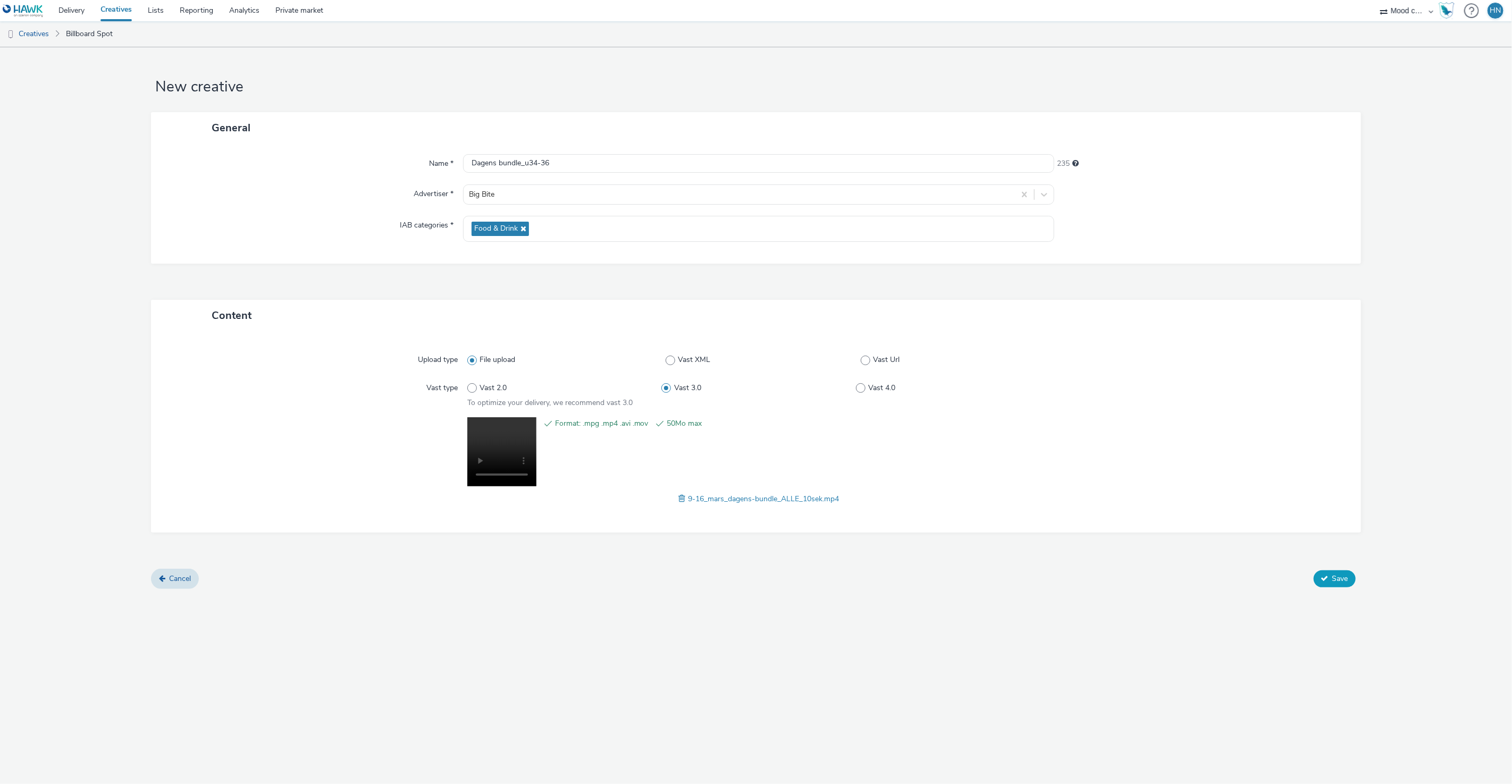
click at [1010, 535] on span "Save" at bounding box center [1340, 578] width 16 height 10
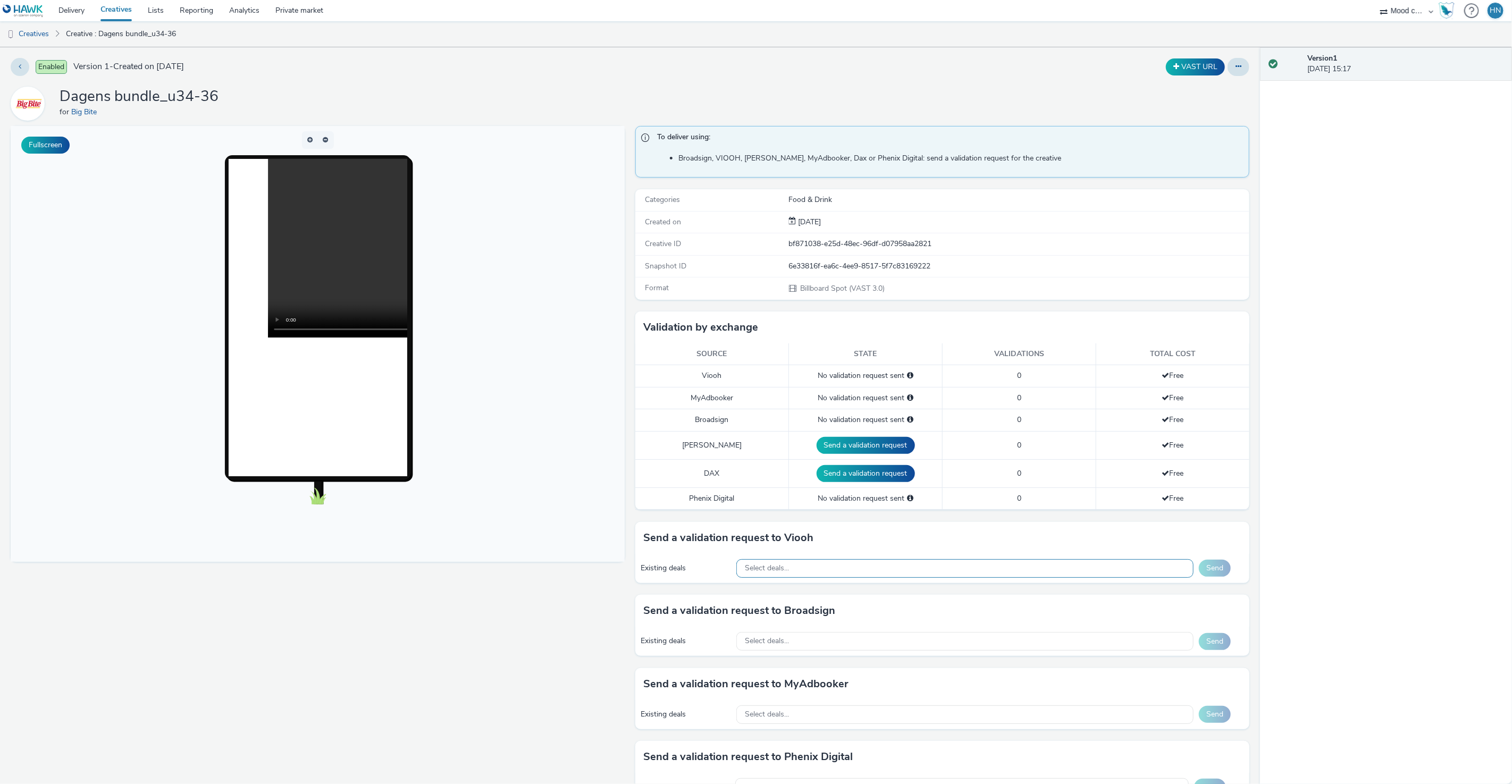
click at [1010, 535] on div "Select deals..." at bounding box center [964, 569] width 457 height 19
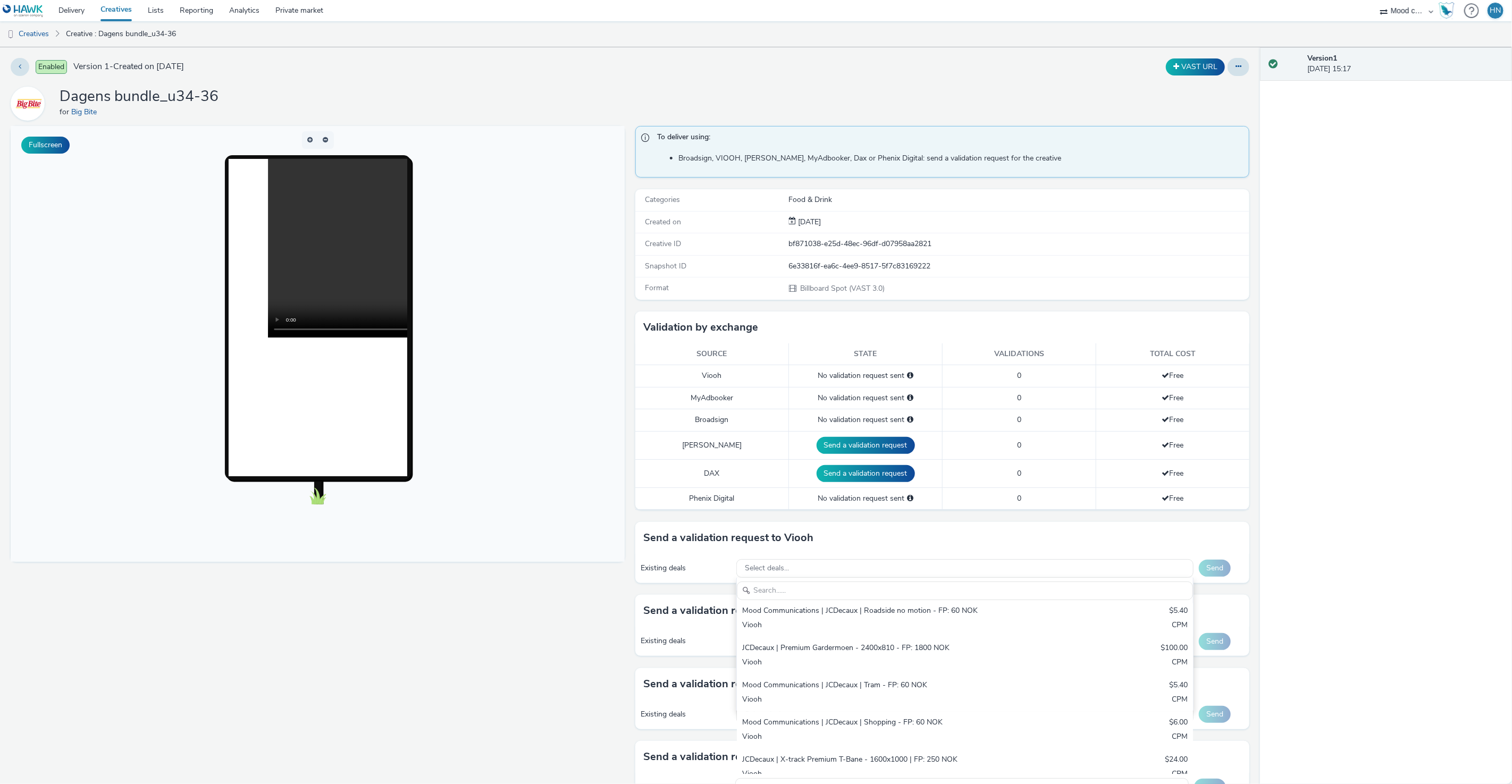
scroll to position [165, 0]
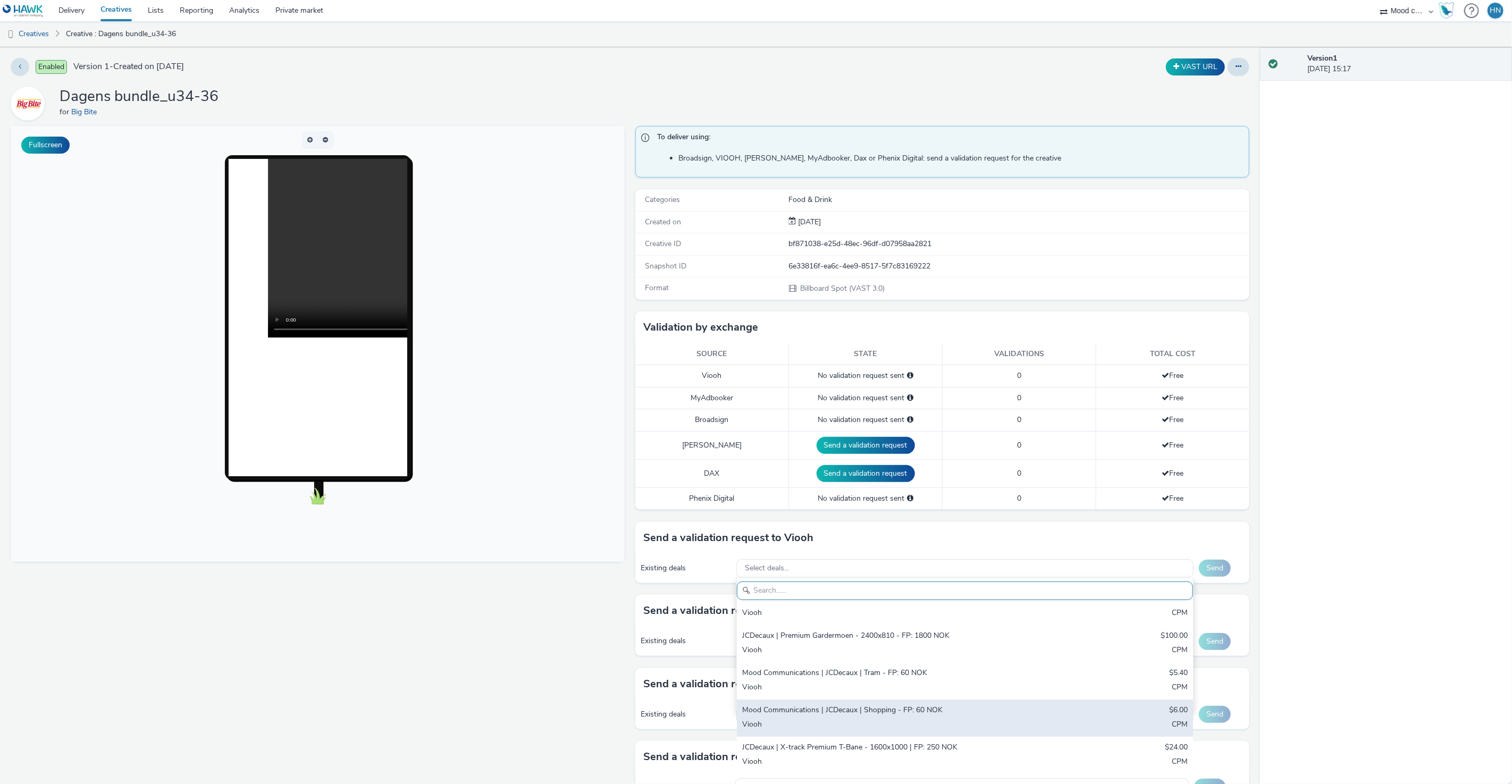
click at [845, 535] on div "Mood Communications | JCDecaux | Shopping - FP: 60 NOK" at bounding box center [889, 711] width 295 height 12
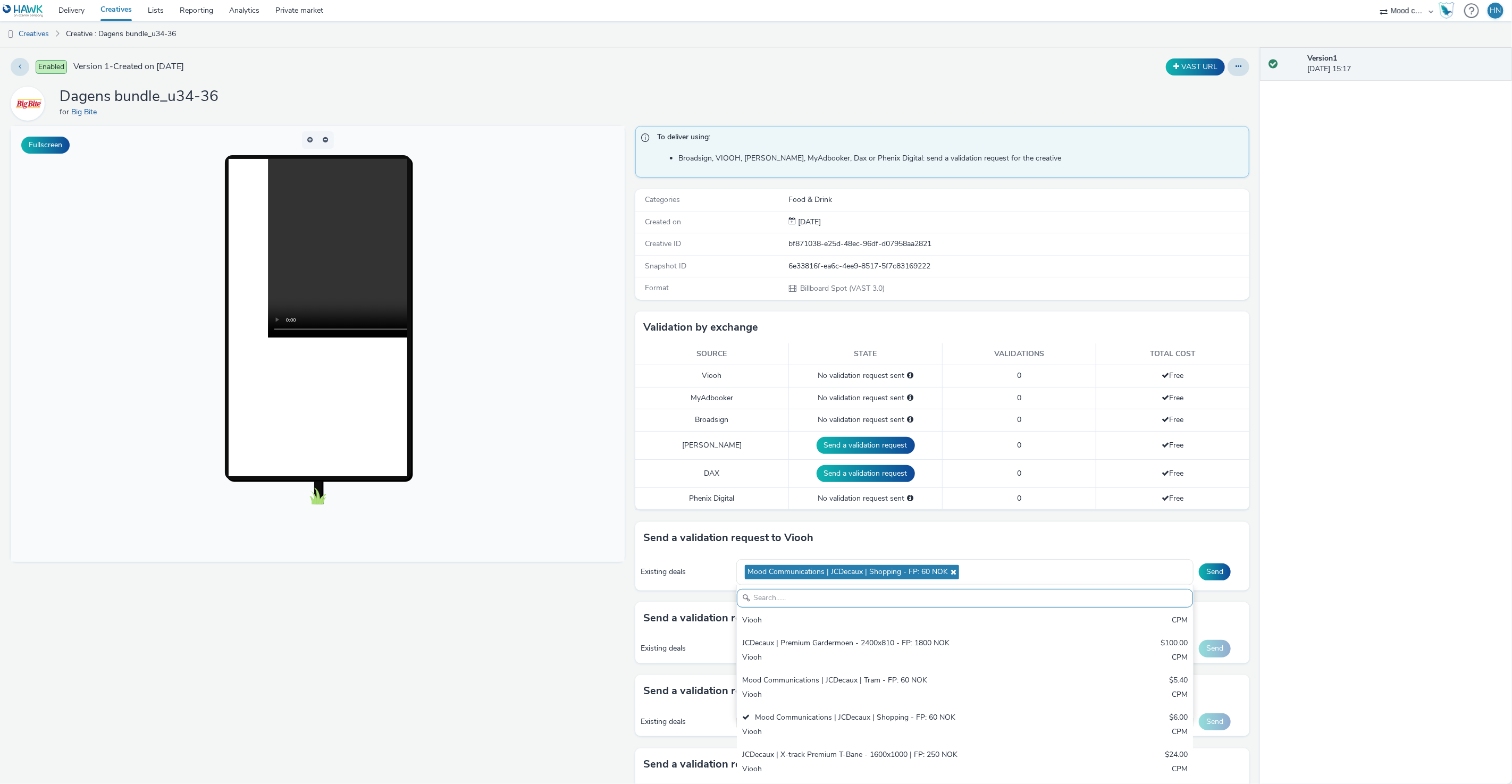
drag, startPoint x: 1362, startPoint y: 540, endPoint x: 1354, endPoint y: 544, distance: 8.9
click at [1010, 535] on div "Version 1 [DATE] 15:17" at bounding box center [1386, 415] width 252 height 736
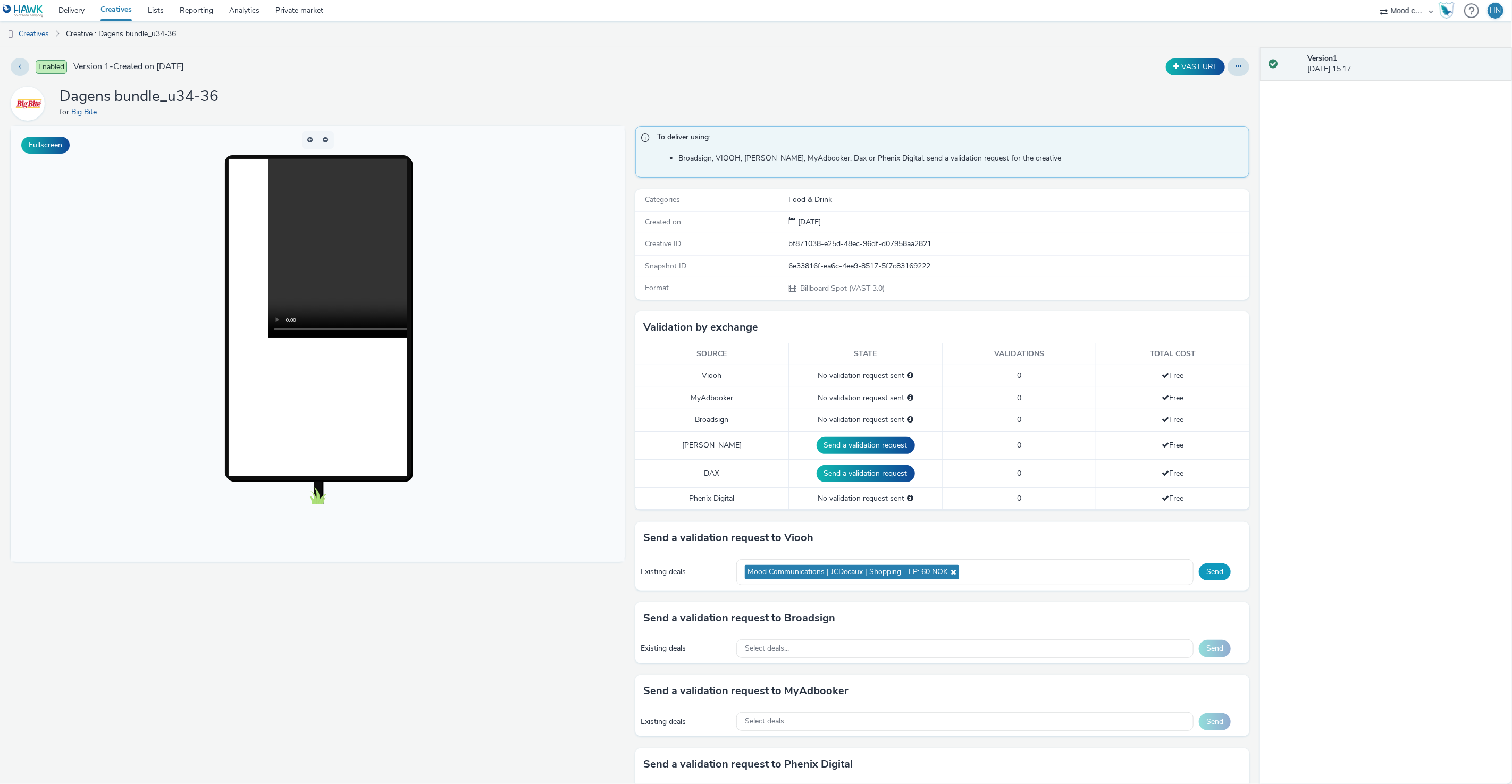
click at [1010, 535] on button "Send" at bounding box center [1215, 572] width 32 height 17
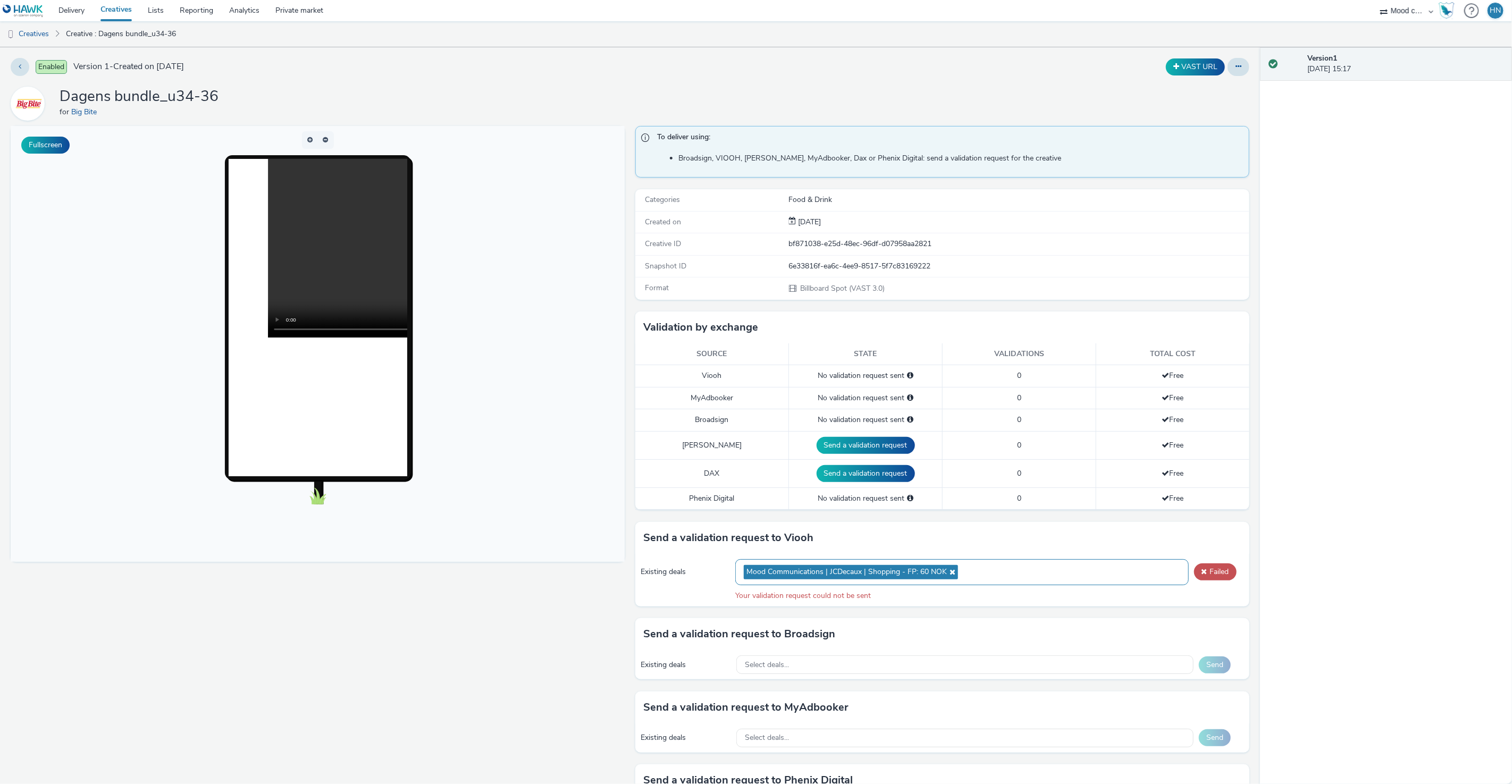
click at [950, 535] on icon at bounding box center [951, 572] width 8 height 8
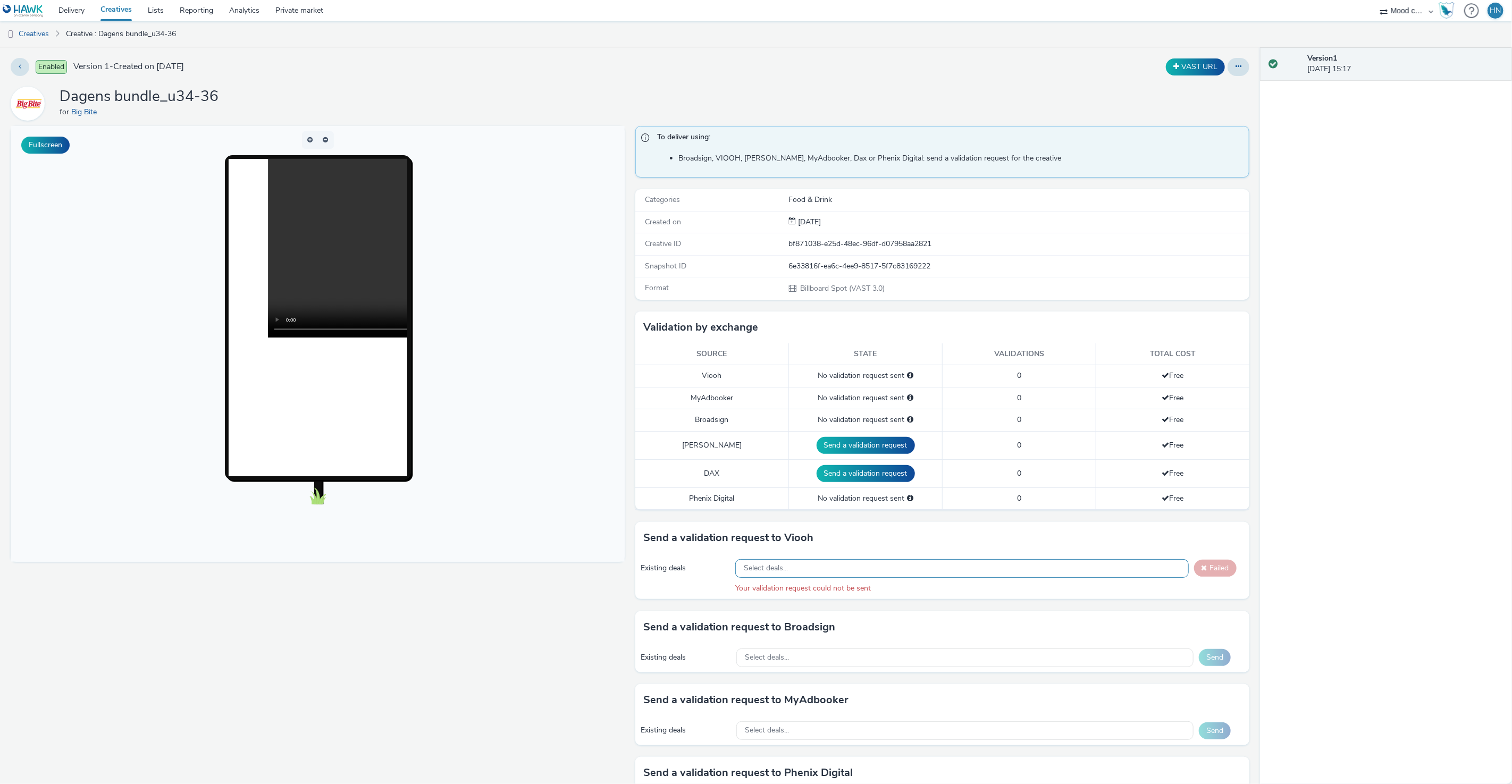
click at [946, 535] on div "Select deals..." at bounding box center [962, 569] width 453 height 19
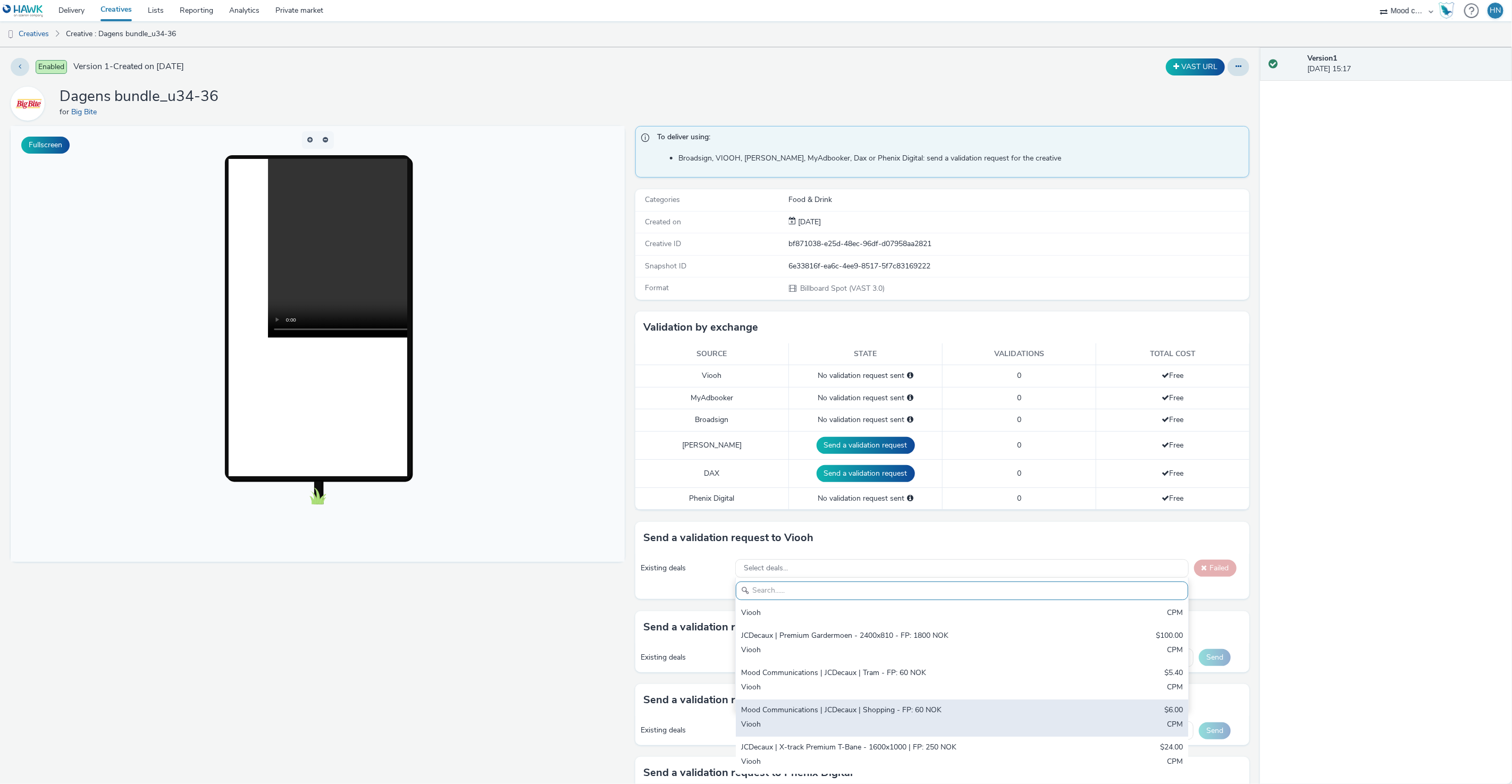
click at [890, 535] on div "Mood Communications | JCDecaux | Shopping - FP: 60 NOK" at bounding box center [887, 711] width 292 height 12
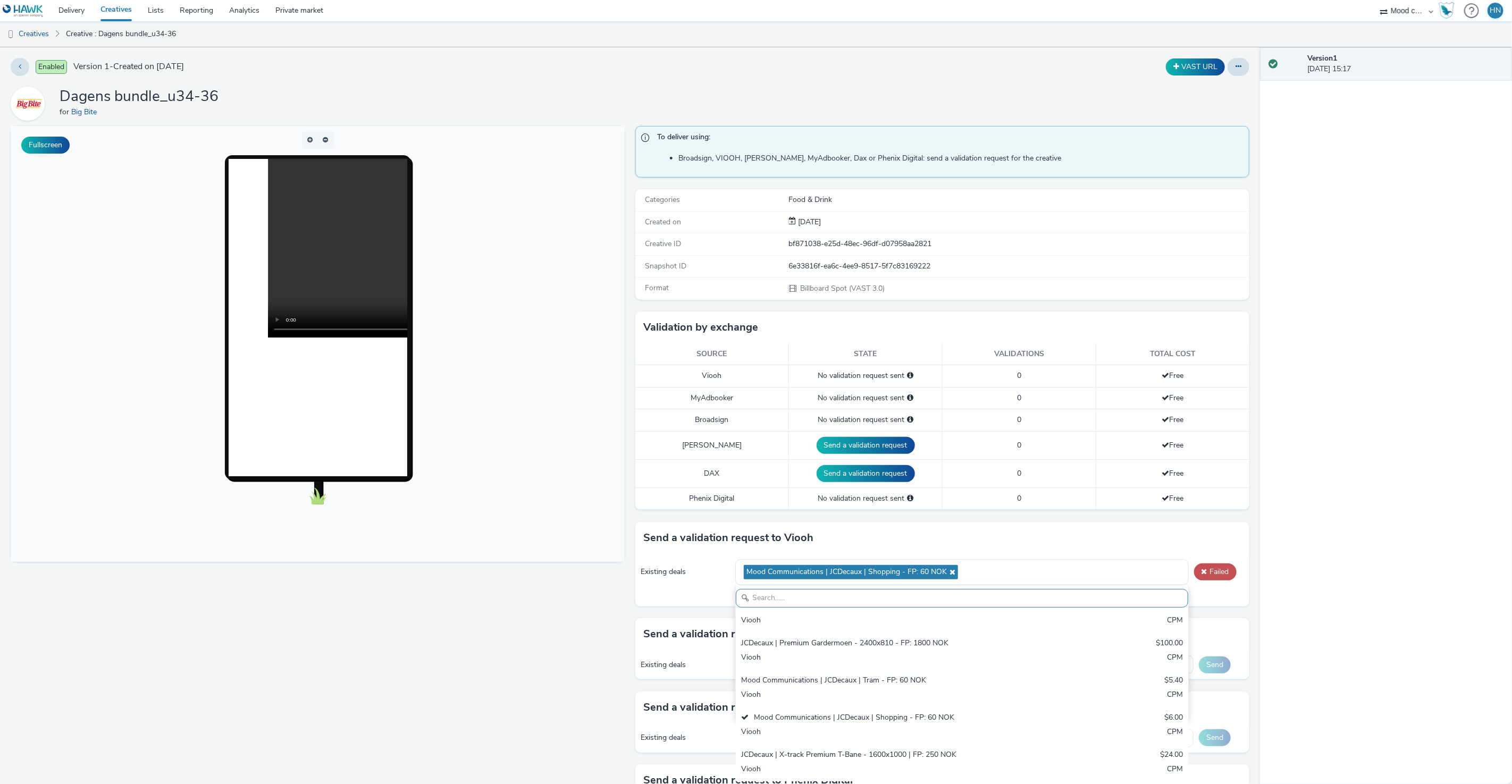
click at [1010, 535] on div "Version 1 [DATE] 15:17" at bounding box center [1386, 415] width 252 height 736
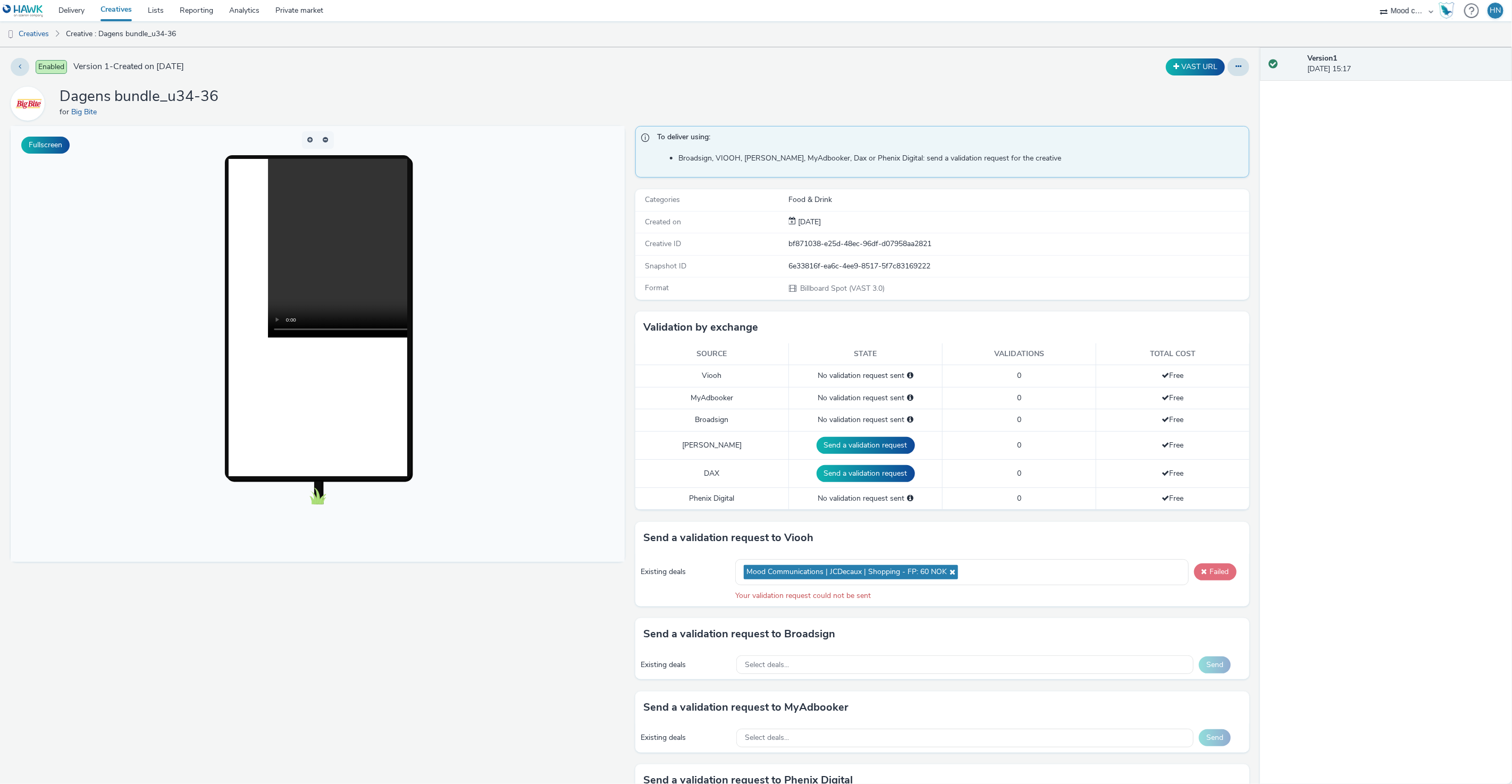
click at [1010, 535] on span at bounding box center [1204, 571] width 6 height 8
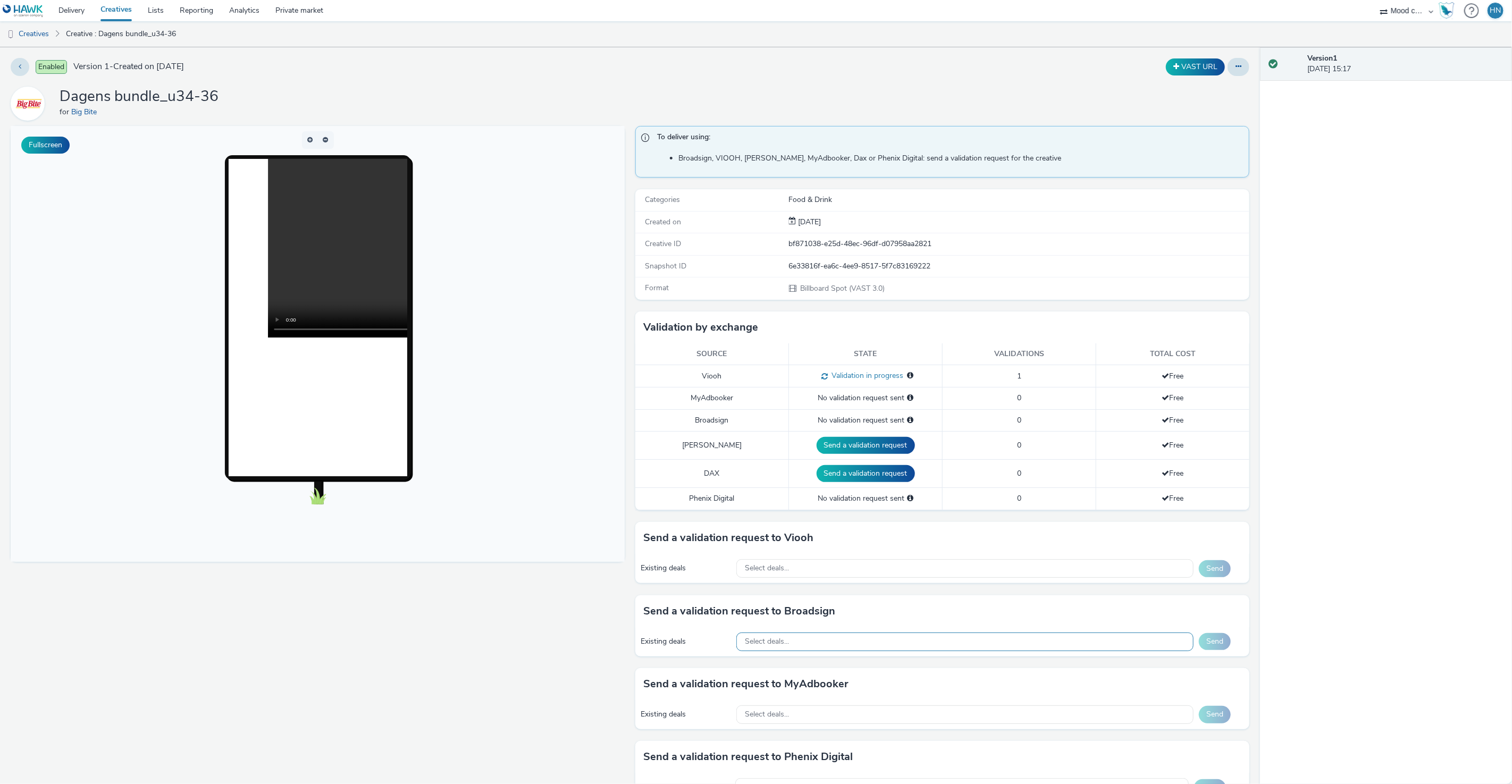
click at [843, 535] on div "Select deals..." at bounding box center [964, 642] width 457 height 19
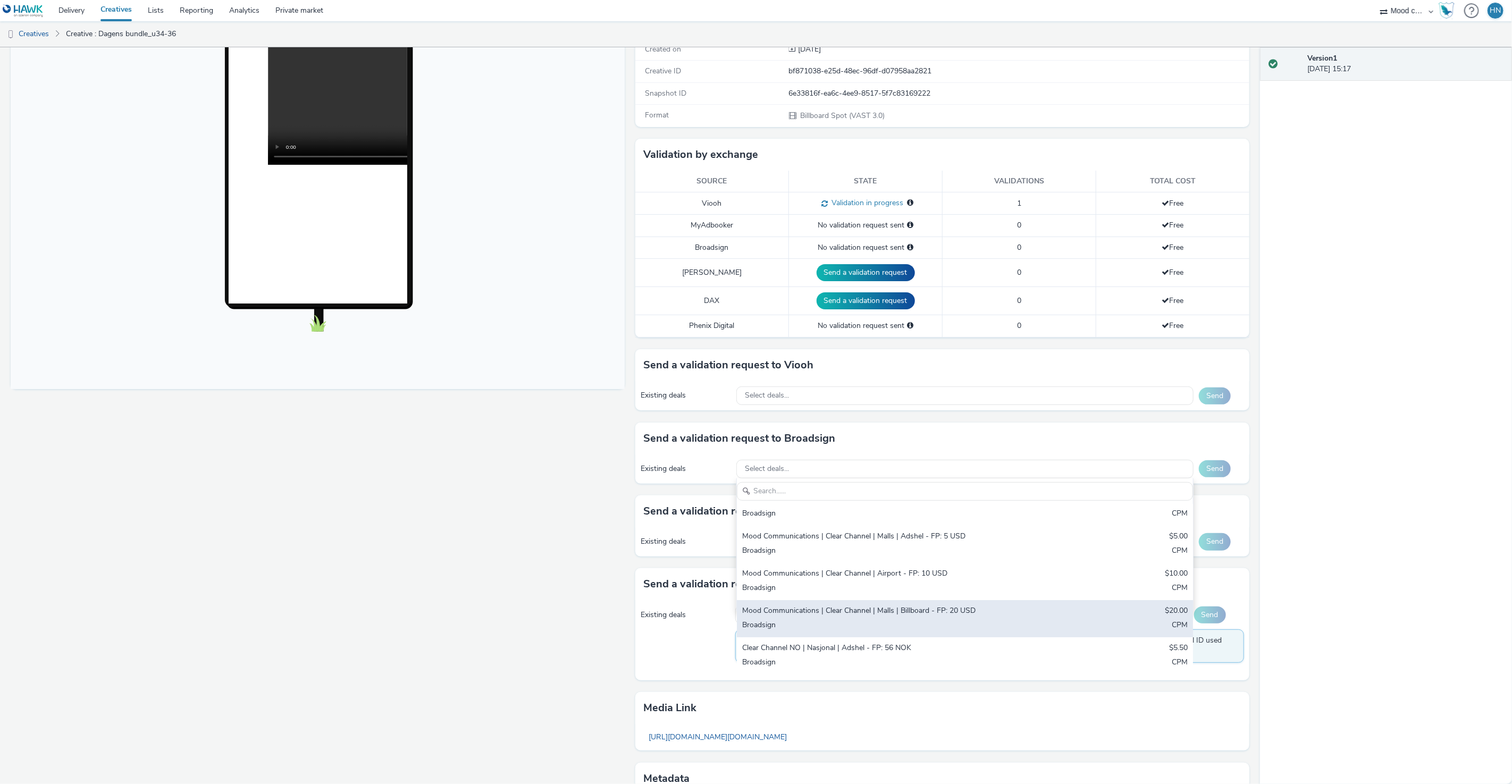
scroll to position [175, 0]
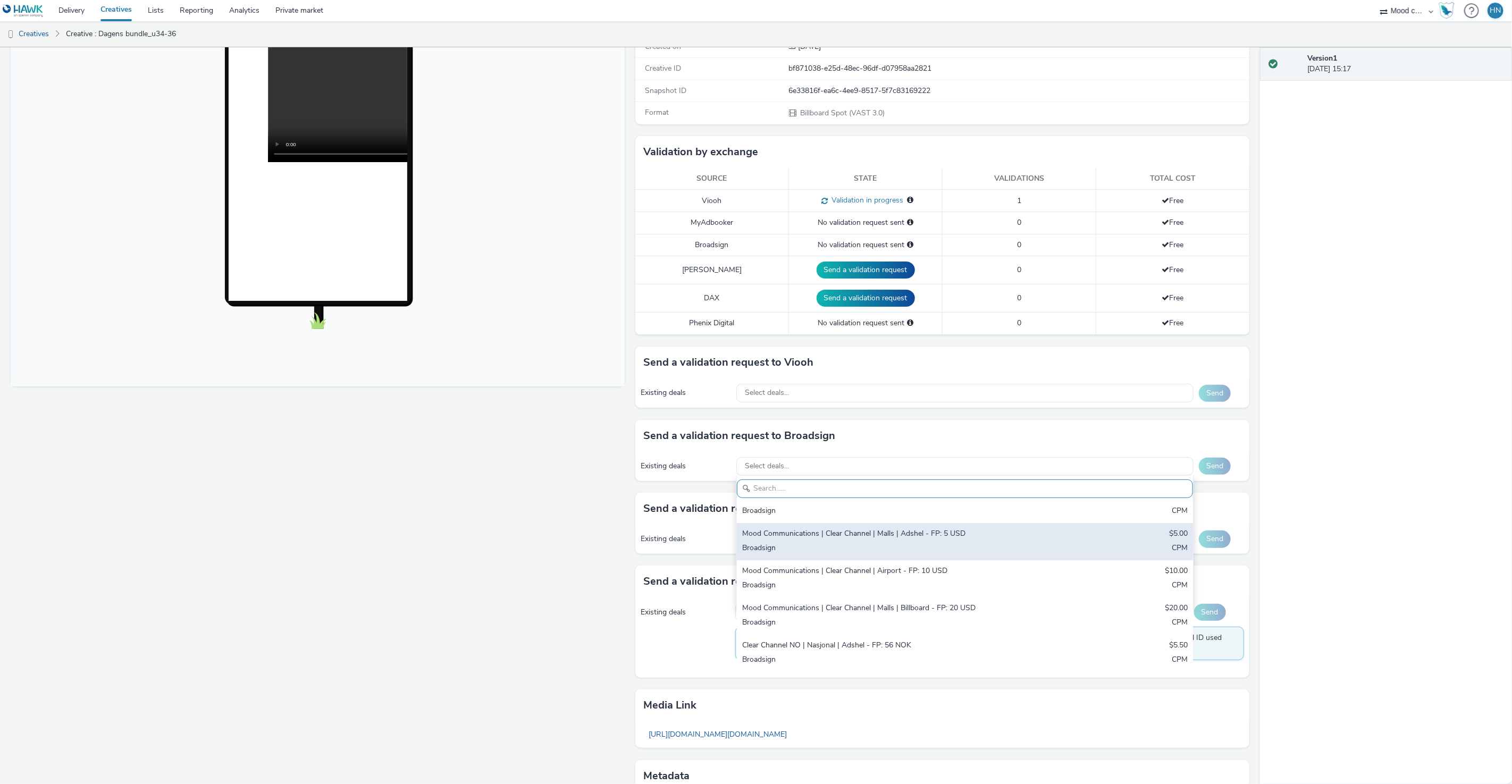
click at [860, 535] on div "Mood Communications | Clear Channel | Malls | Adshel - FP: 5 USD $5.00 Broadsig…" at bounding box center [964, 541] width 456 height 37
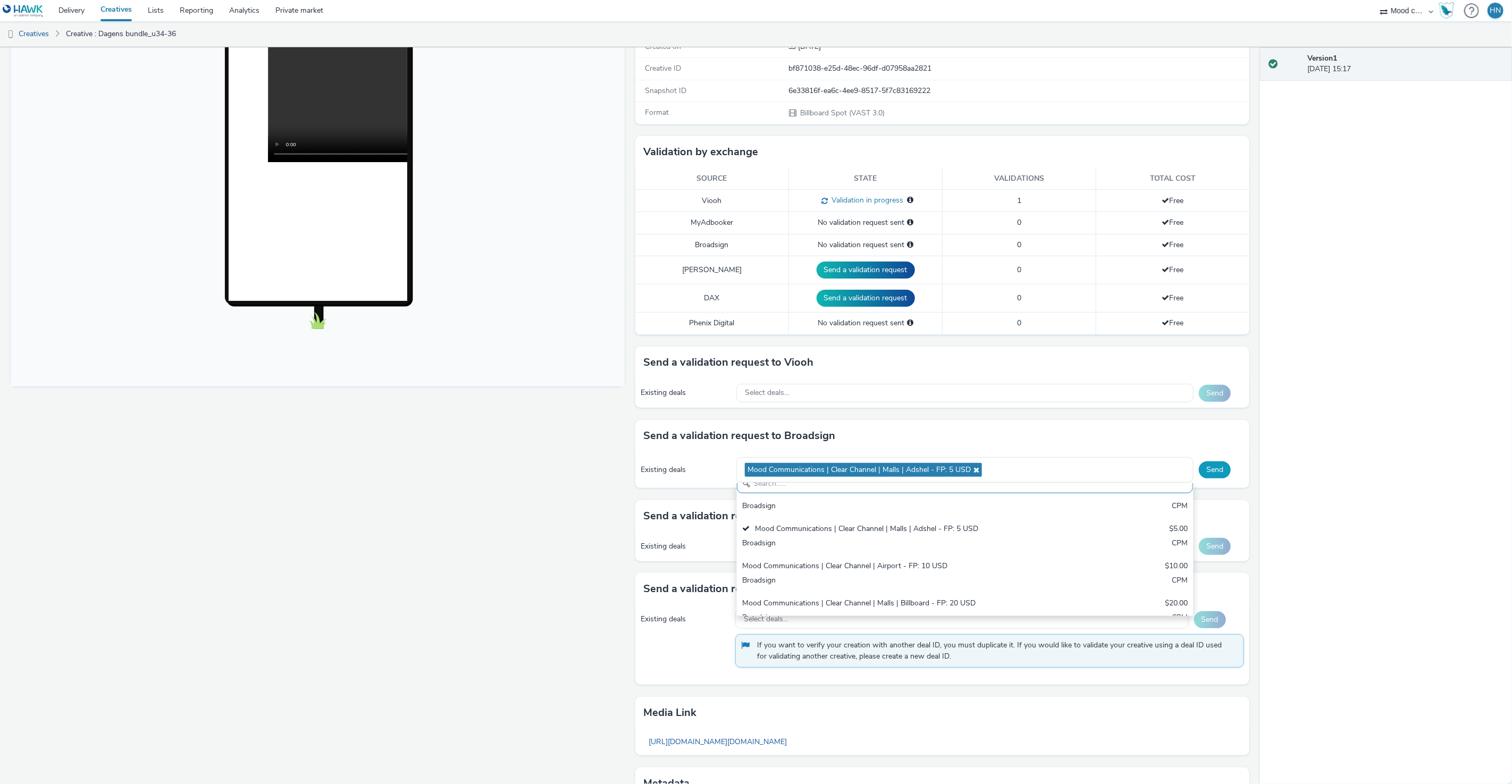
click at [1010, 465] on button "Send" at bounding box center [1215, 469] width 32 height 17
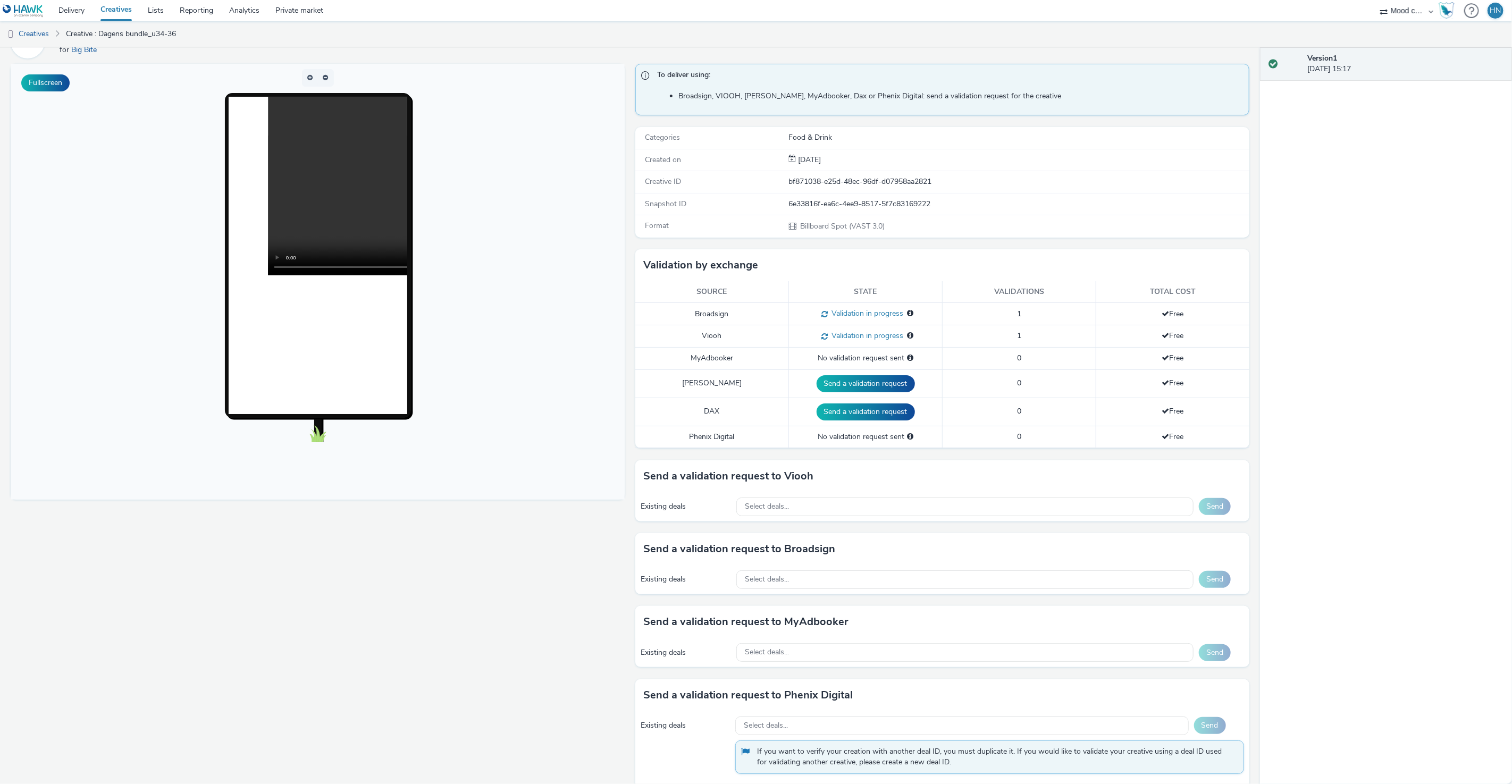
scroll to position [0, 0]
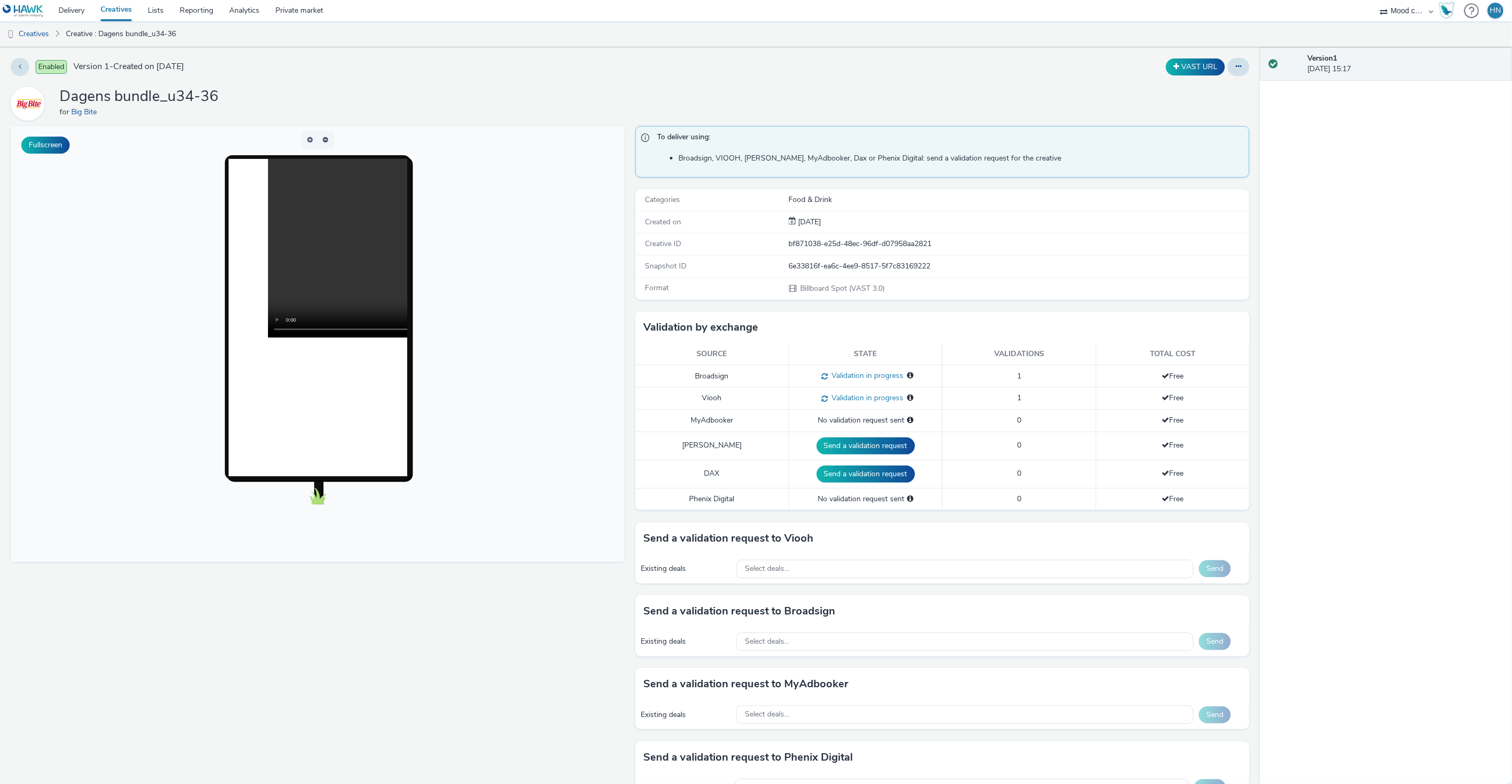
click at [116, 8] on link "Creatives" at bounding box center [116, 11] width 48 height 21
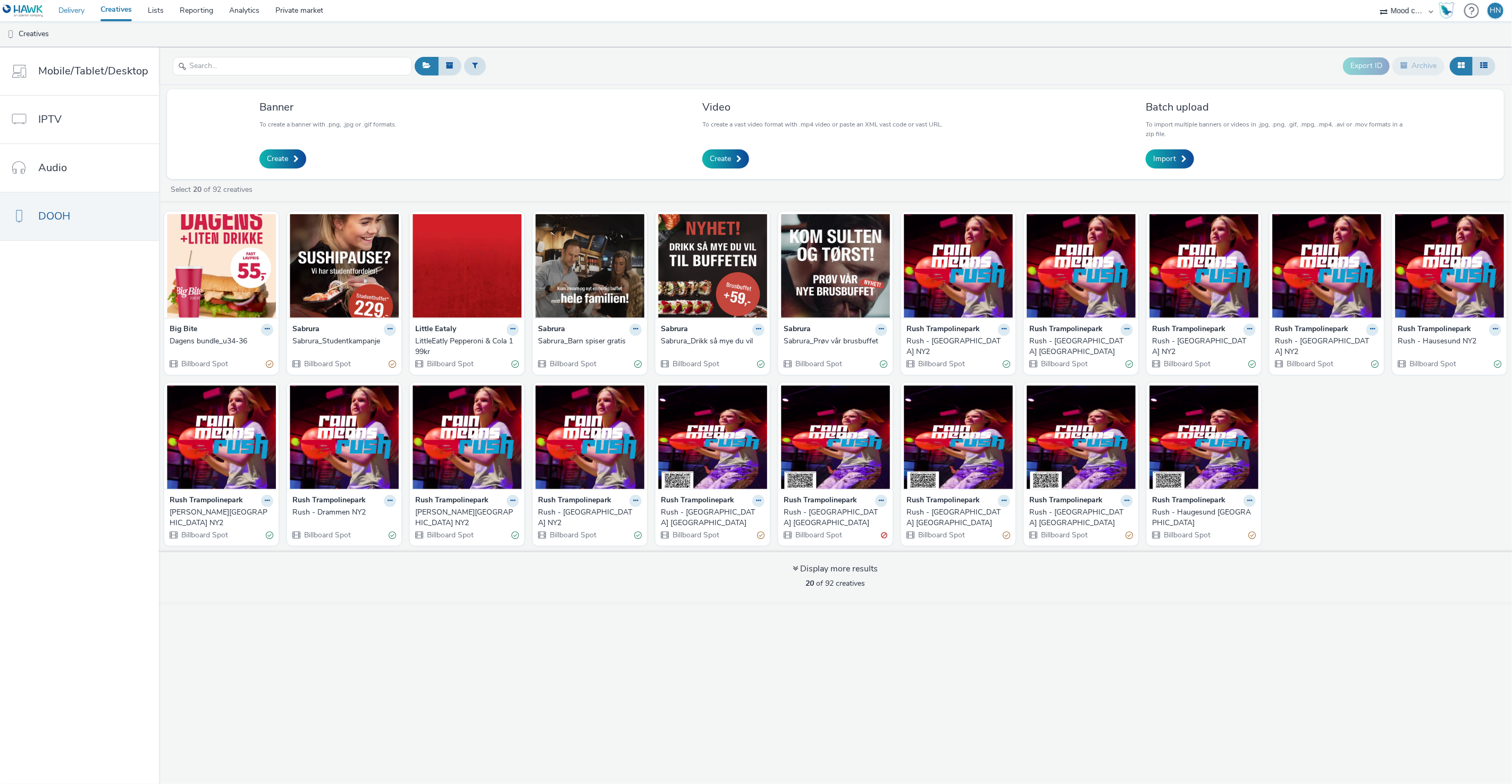
click at [73, 9] on link "Delivery" at bounding box center [72, 11] width 42 height 21
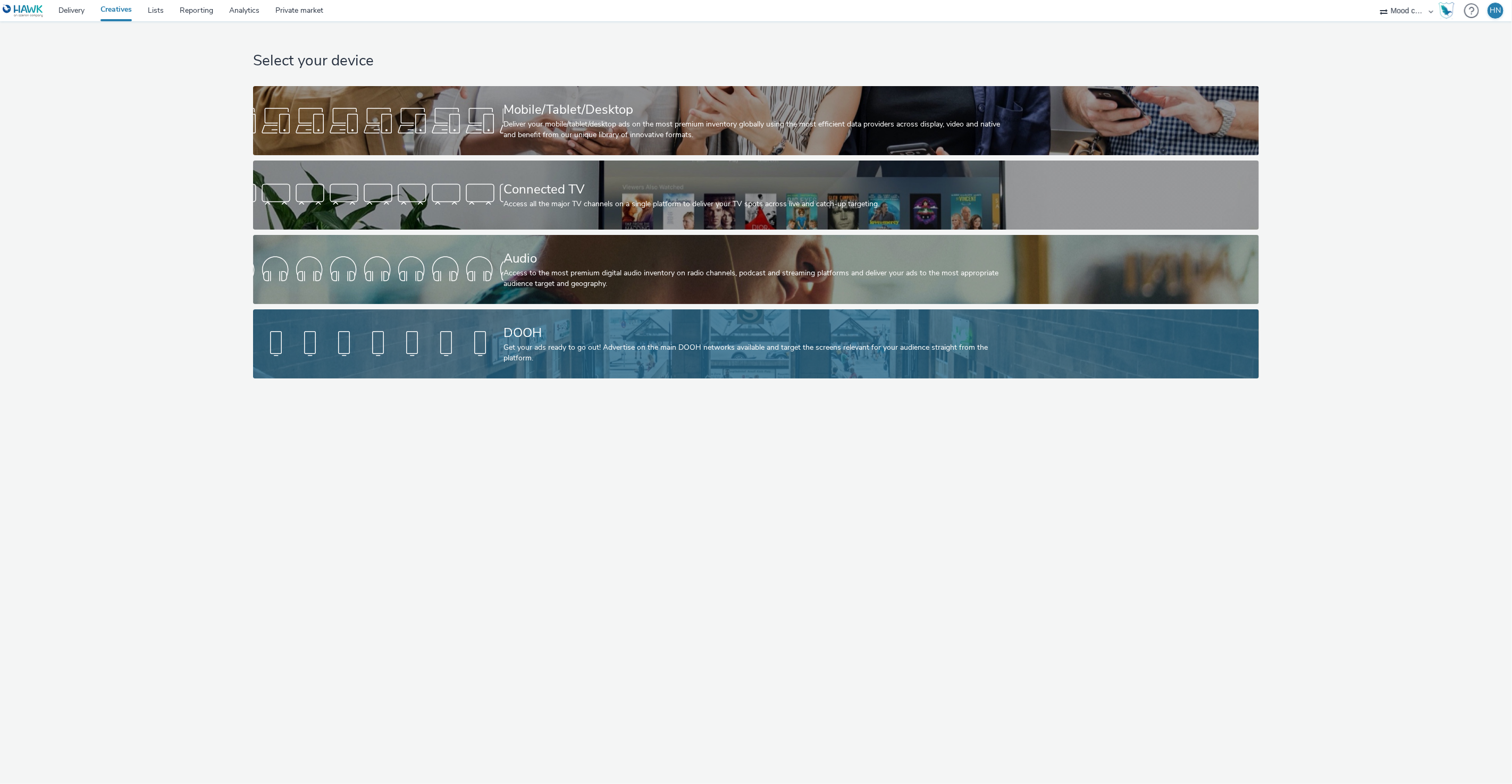
click at [468, 350] on div at bounding box center [378, 344] width 251 height 34
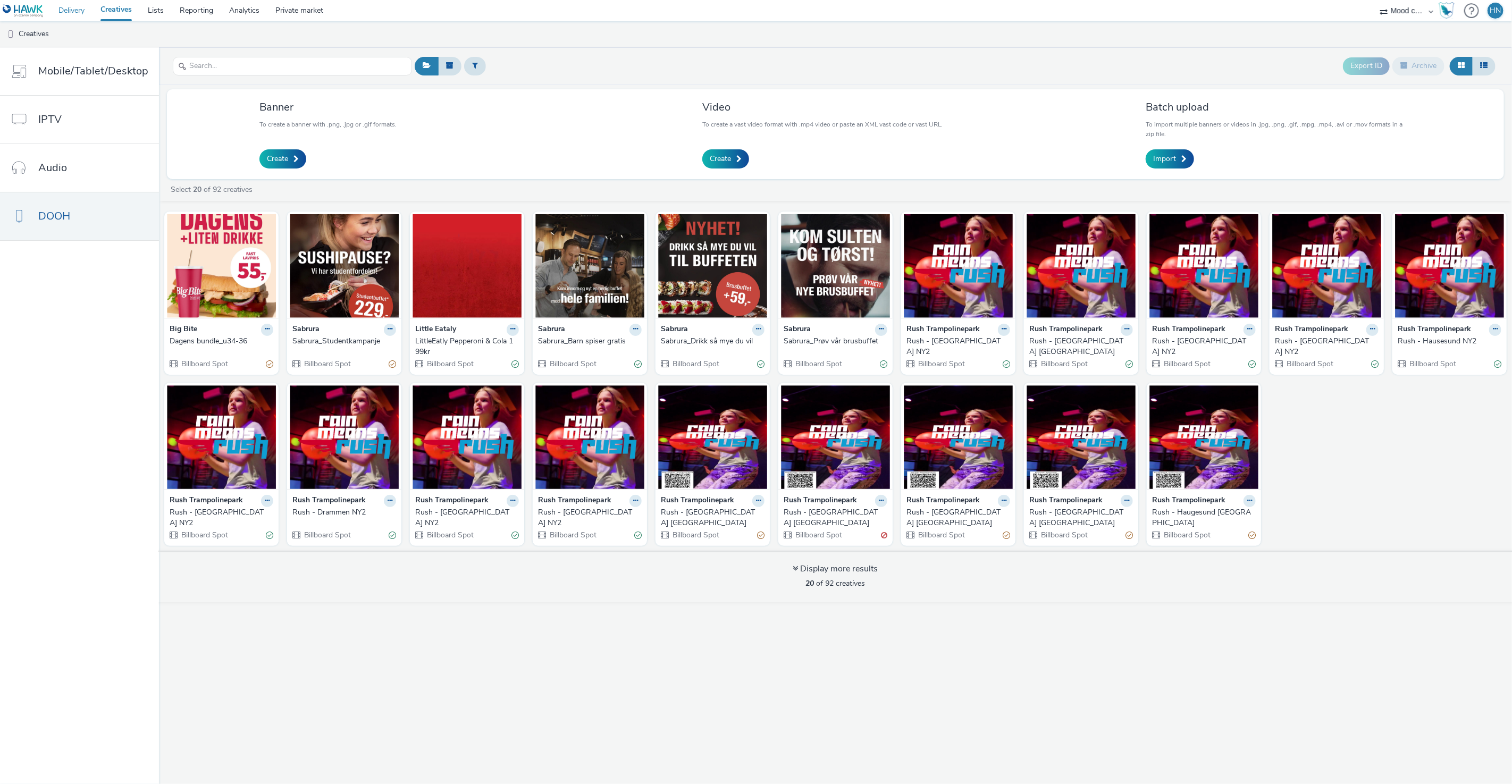
click at [66, 6] on link "Delivery" at bounding box center [72, 11] width 42 height 21
